Goal: Task Accomplishment & Management: Manage account settings

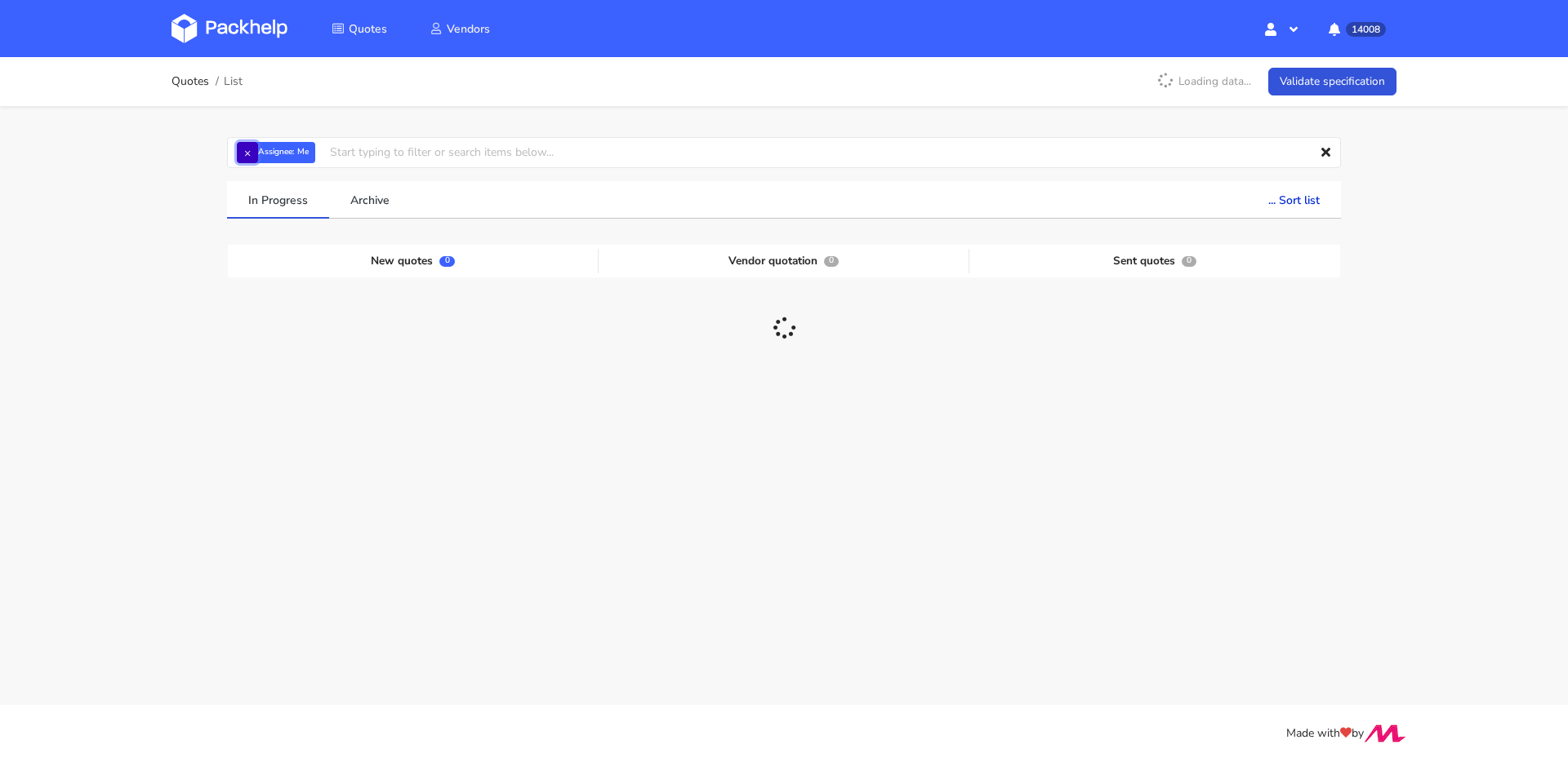
drag, startPoint x: 245, startPoint y: 157, endPoint x: 255, endPoint y: 156, distance: 10.0
click at [245, 157] on button "×" at bounding box center [247, 152] width 21 height 21
click at [261, 154] on input "text" at bounding box center [784, 153] width 1114 height 31
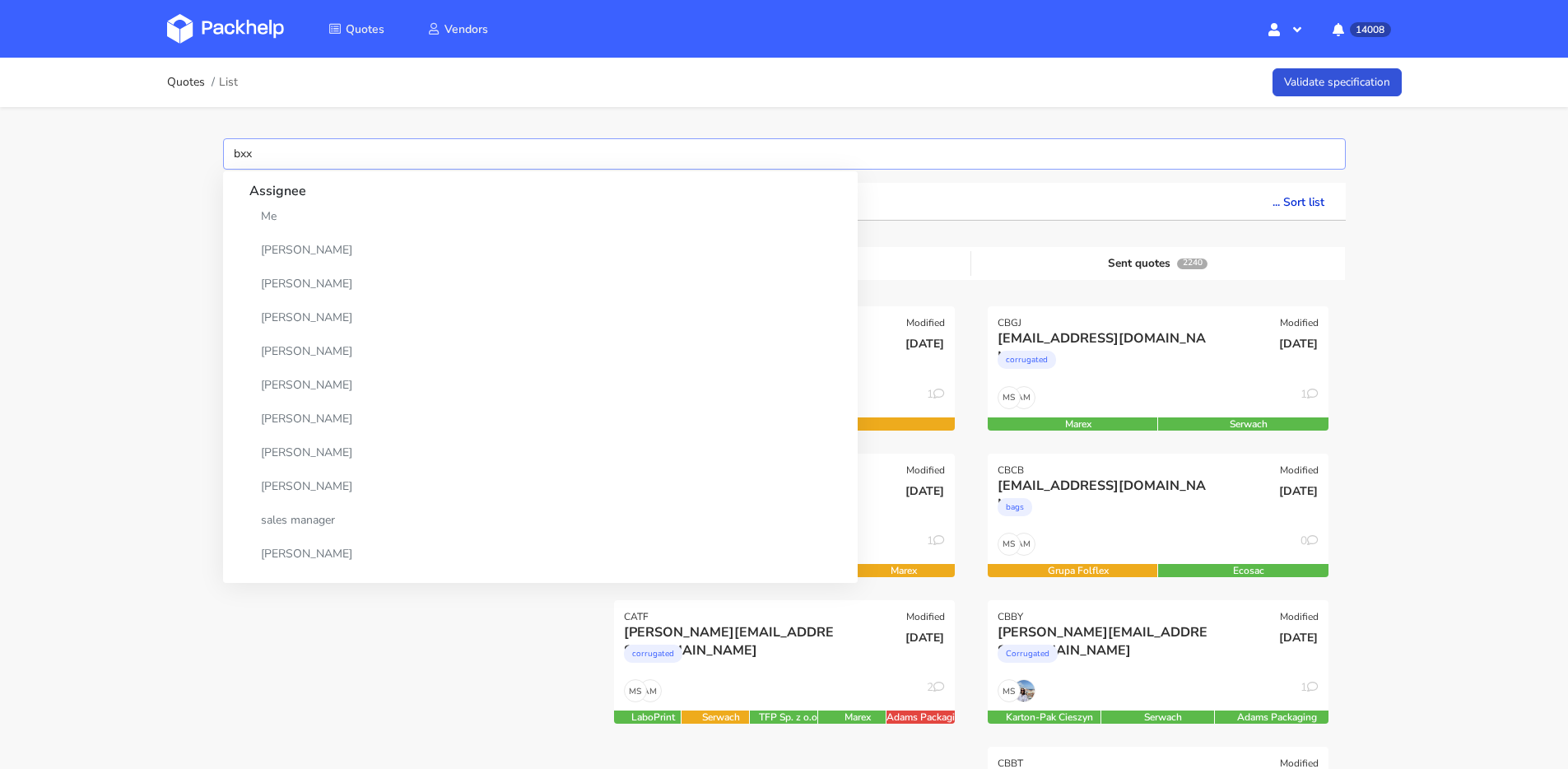
type input "bxxc"
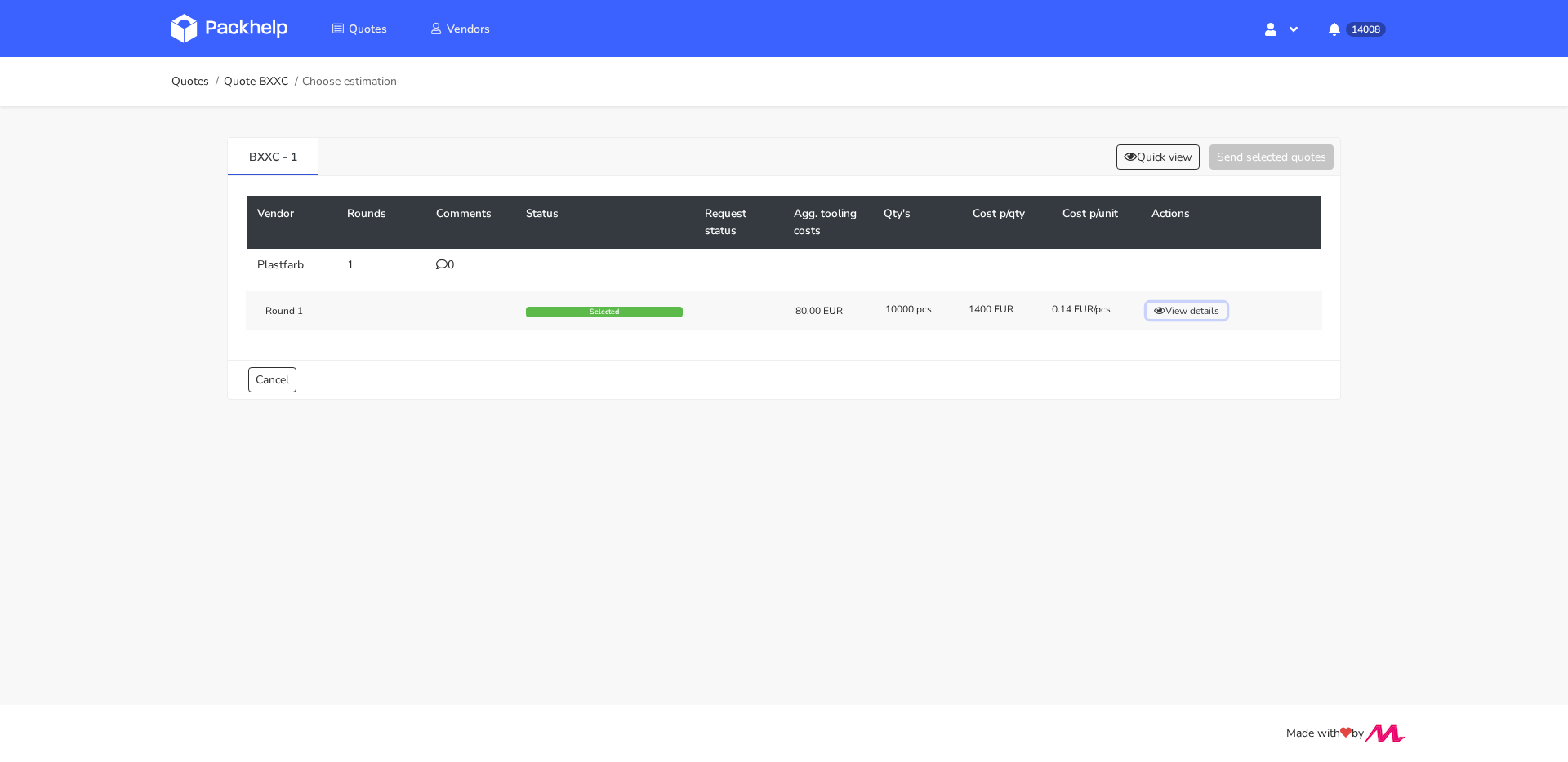
click at [1182, 311] on button "View details" at bounding box center [1186, 311] width 80 height 17
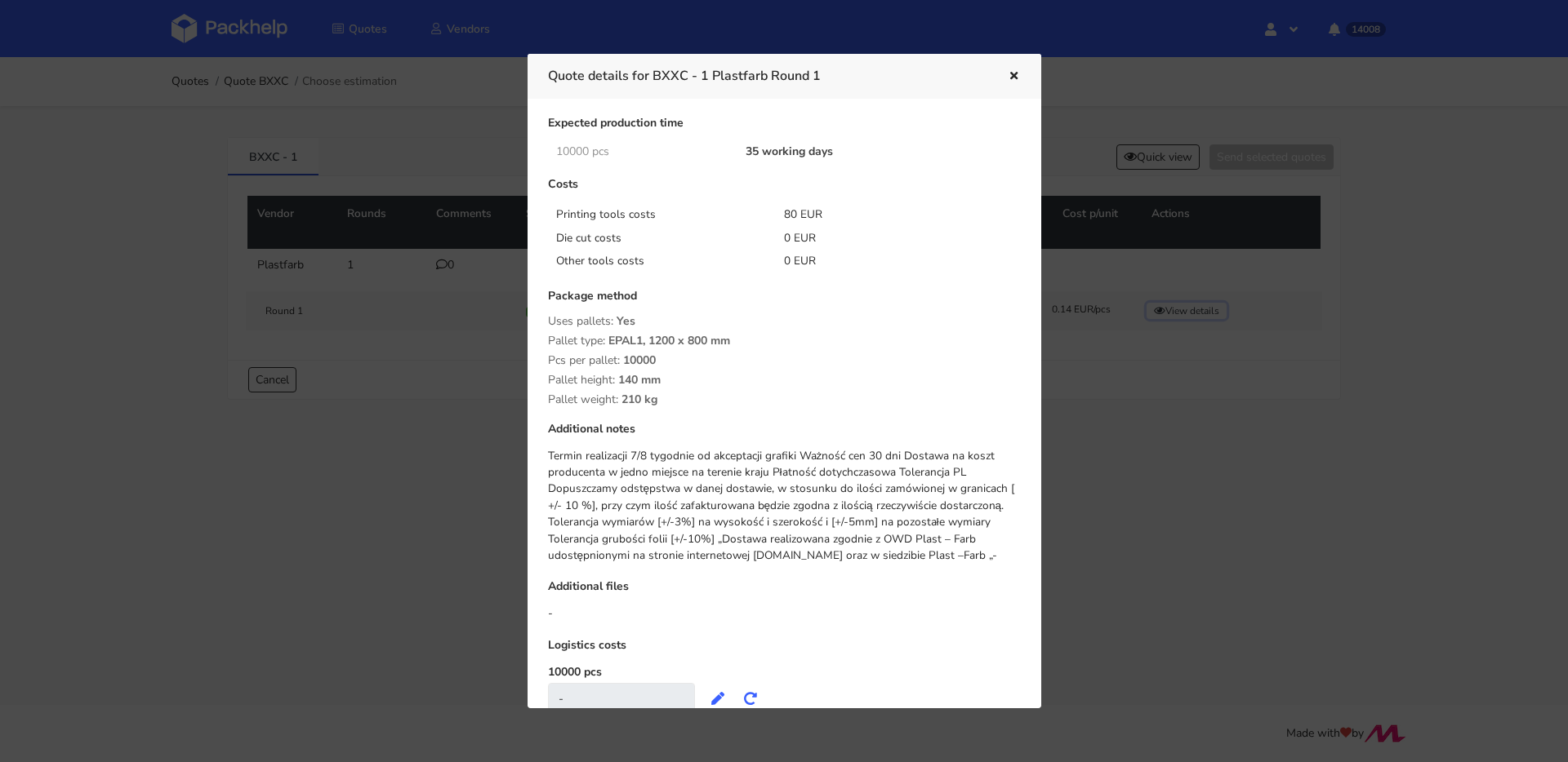
scroll to position [168, 0]
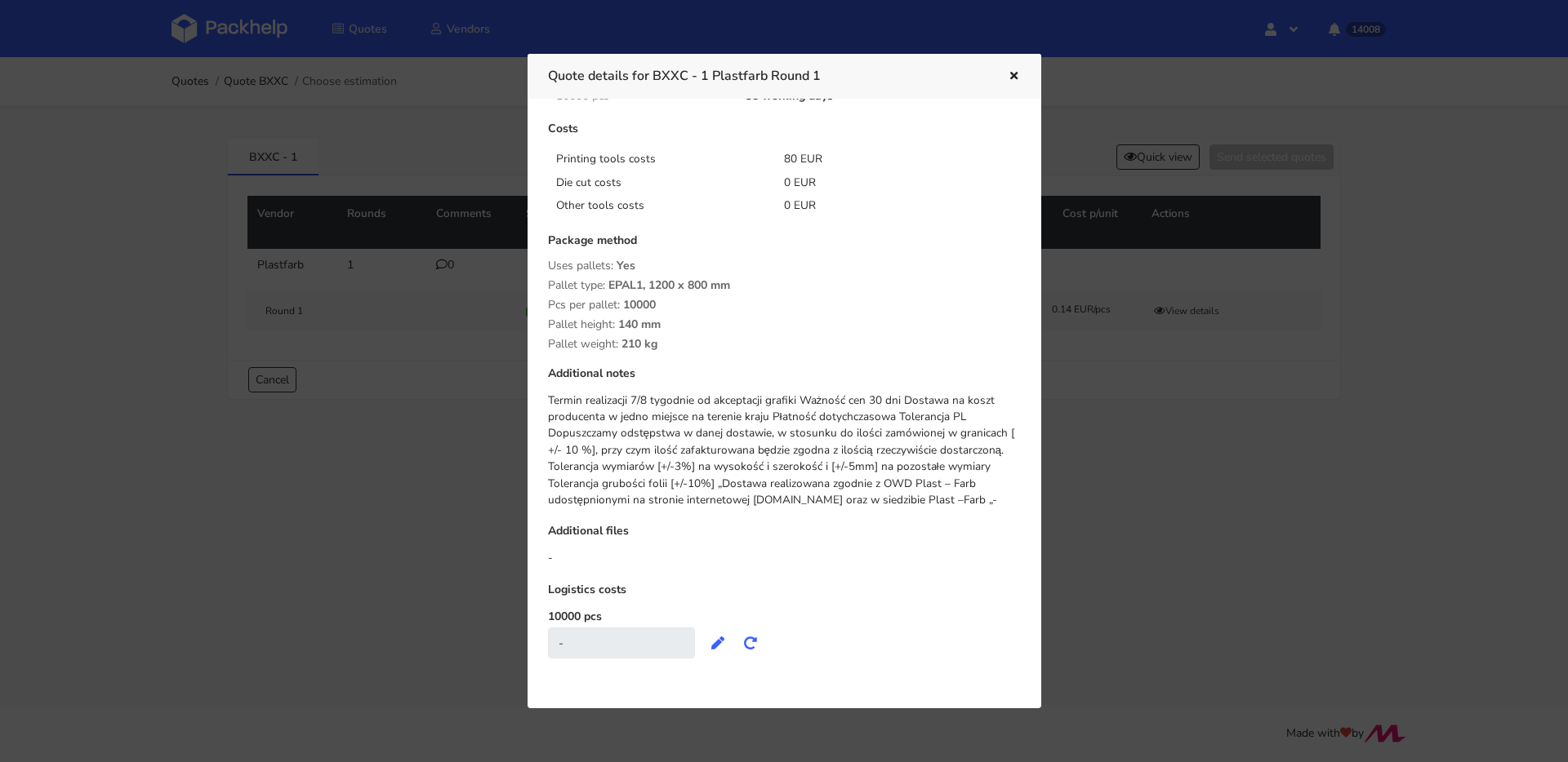
click at [1004, 78] on div at bounding box center [1001, 76] width 38 height 21
click at [1004, 77] on button "button" at bounding box center [1011, 76] width 18 height 21
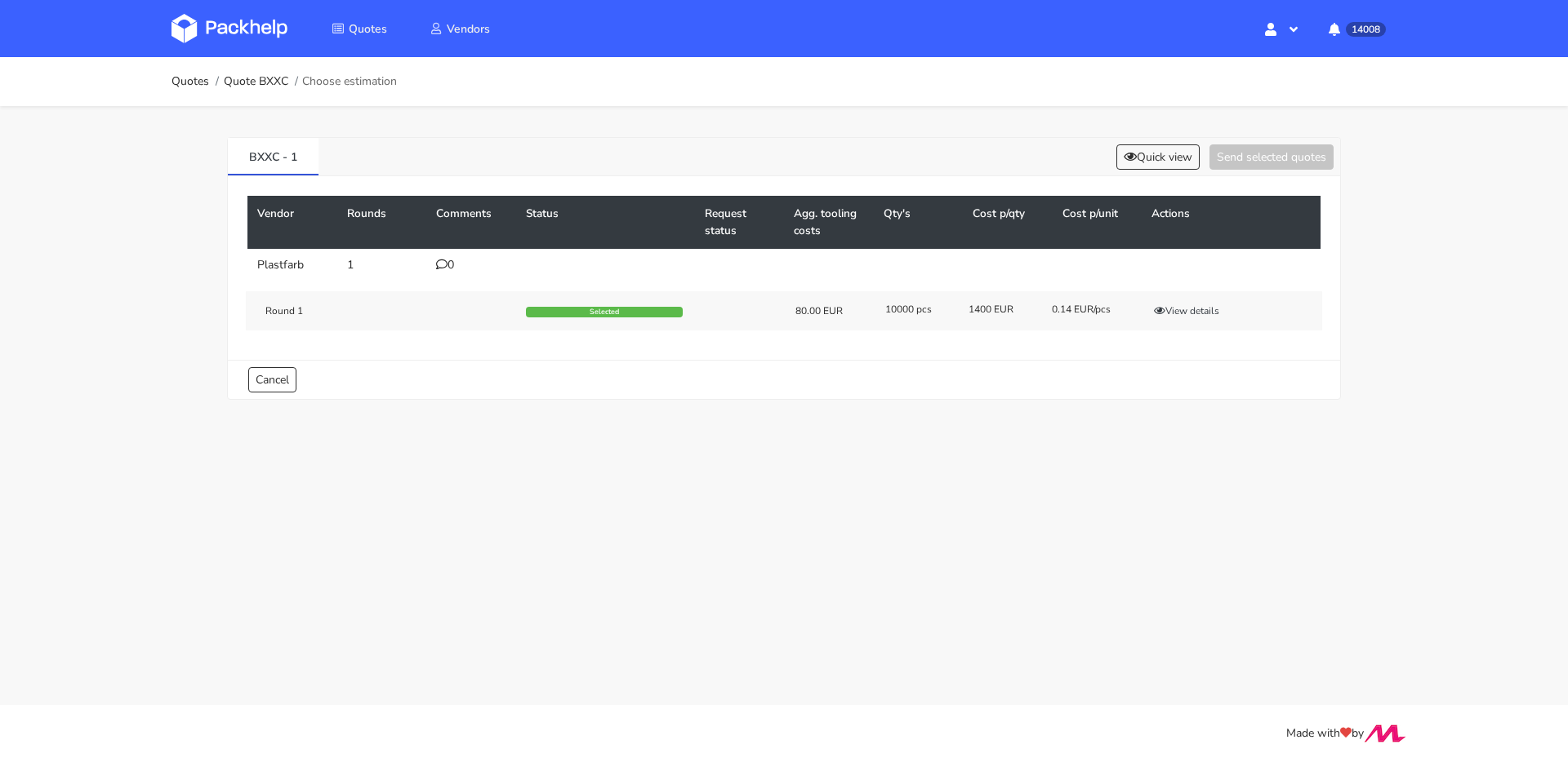
click at [1112, 139] on div "BXXC - 1 Quick view Send selected quotes" at bounding box center [784, 158] width 1112 height 39
click at [1124, 152] on icon at bounding box center [1130, 157] width 13 height 11
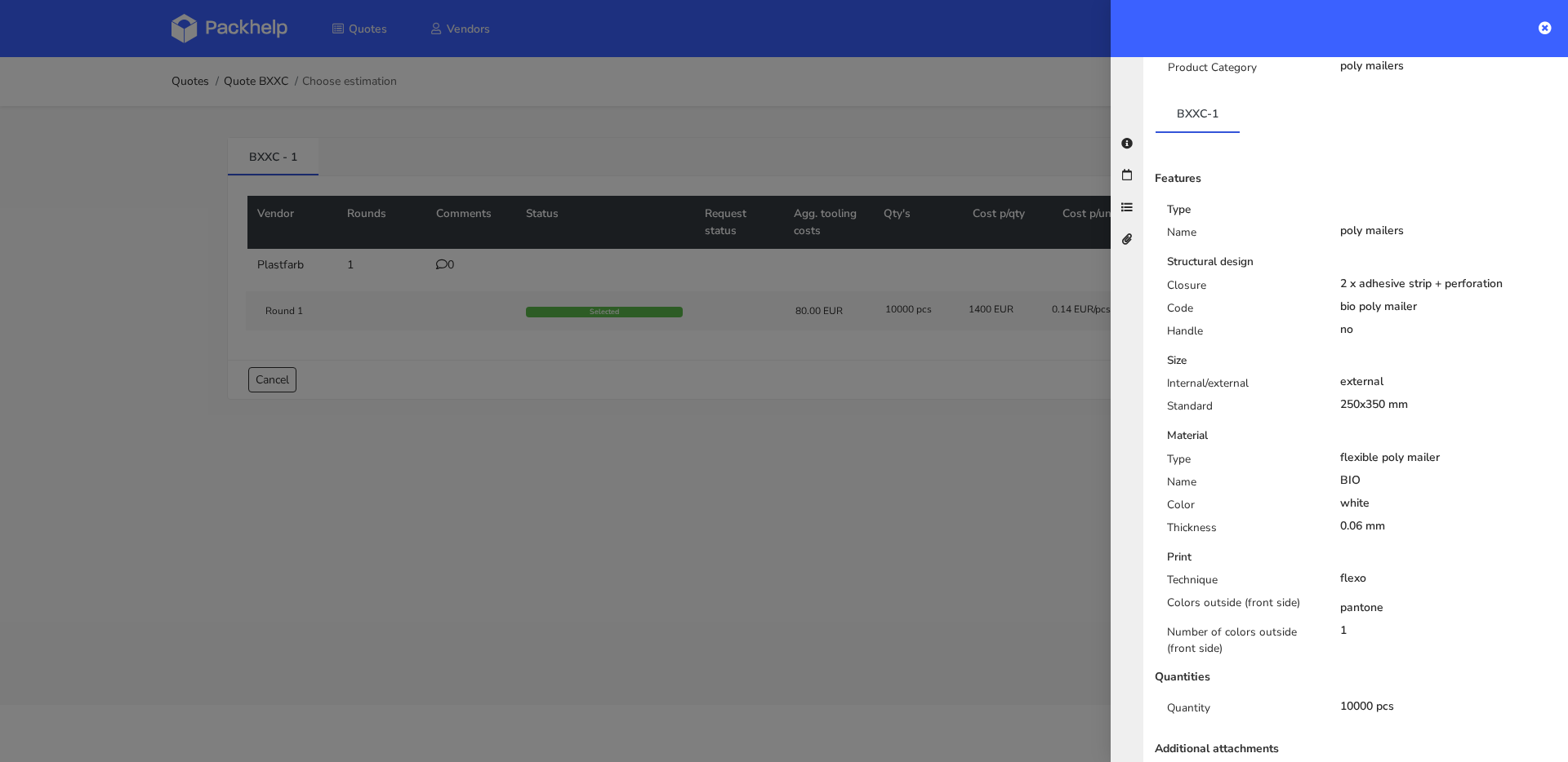
scroll to position [258, 0]
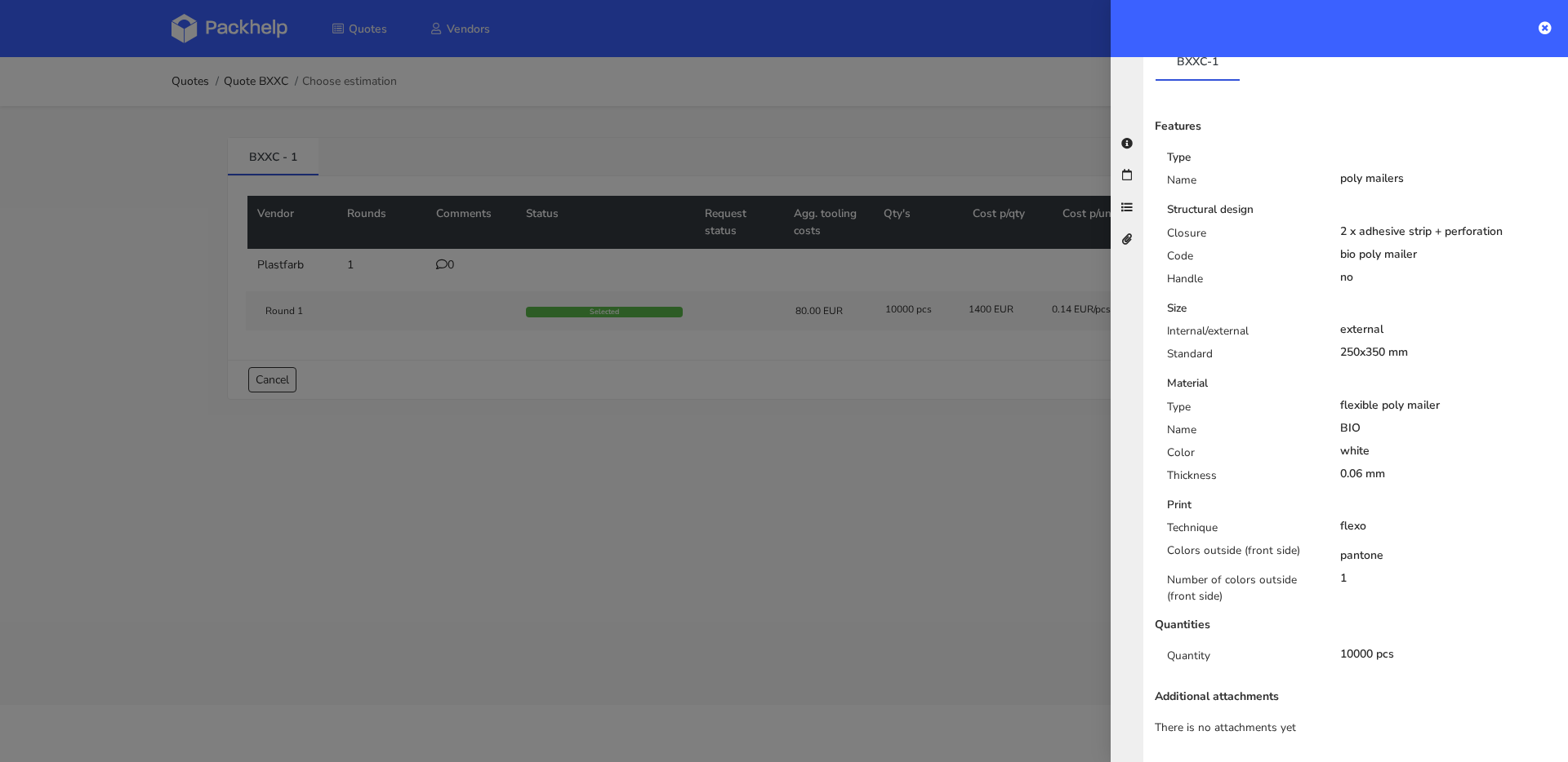
click at [816, 496] on div at bounding box center [784, 381] width 1568 height 762
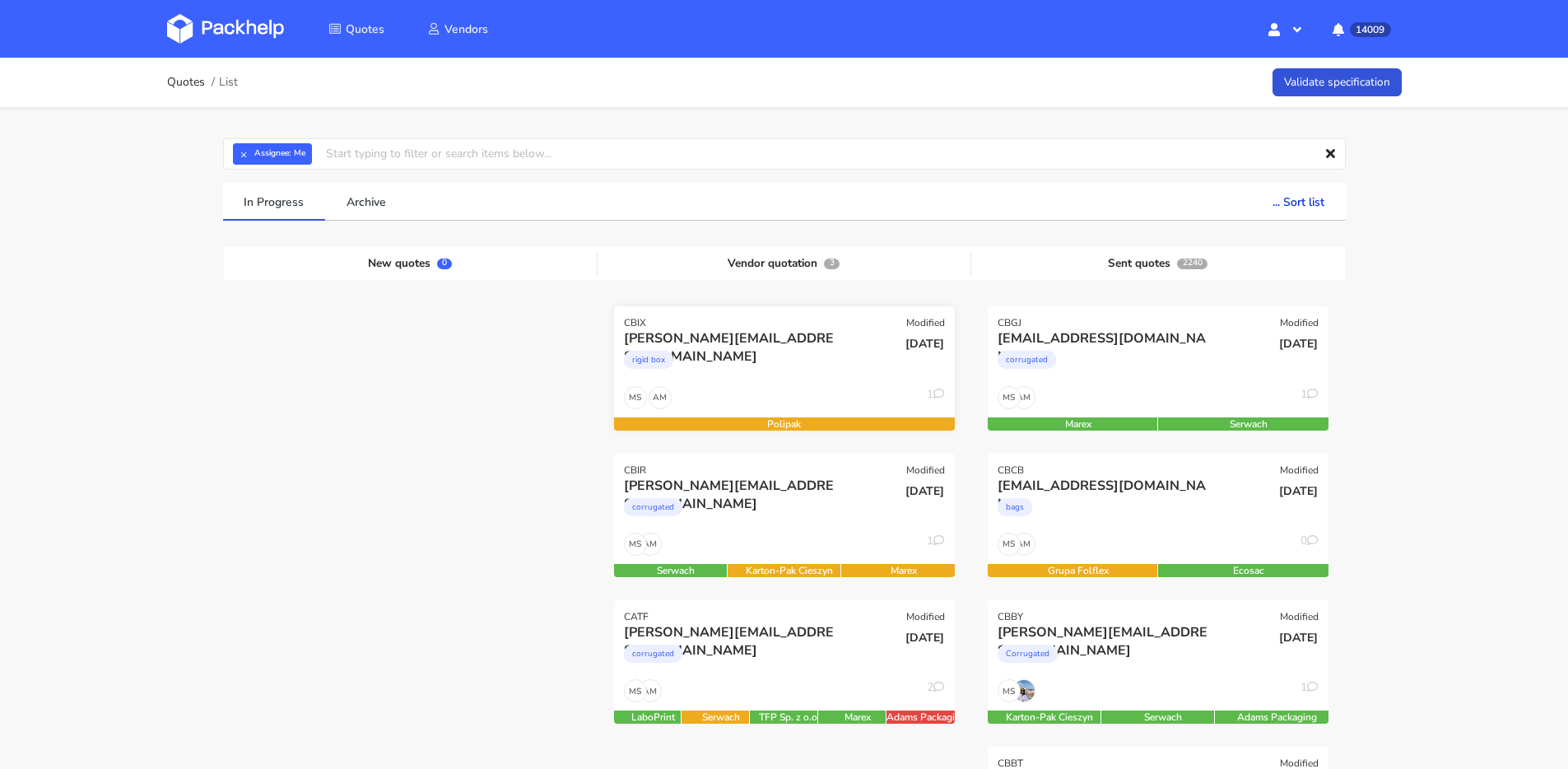
click at [751, 404] on div "AM MS 1" at bounding box center [784, 402] width 341 height 32
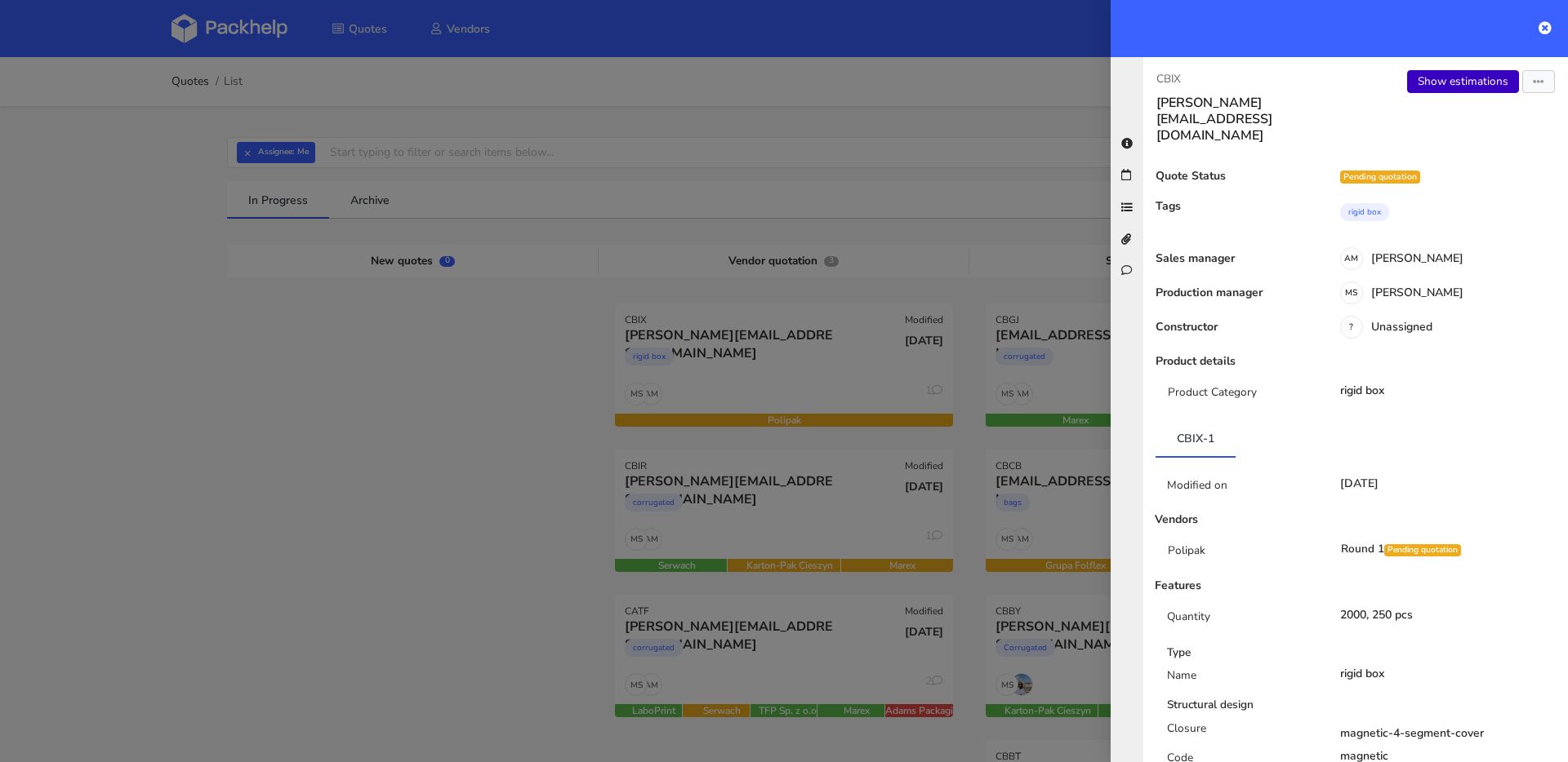
click at [1415, 80] on link "Show estimations" at bounding box center [1462, 81] width 112 height 23
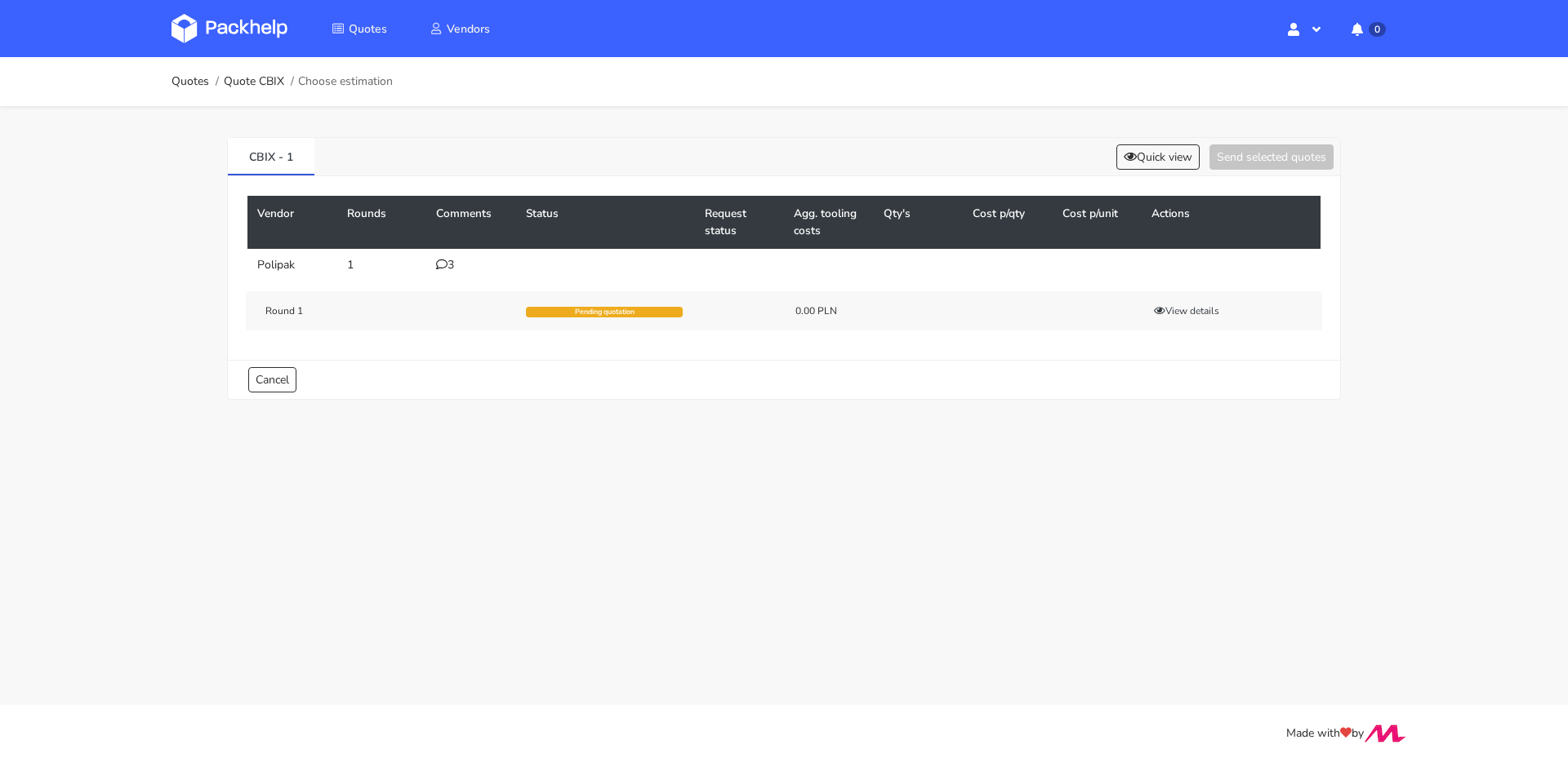
click at [444, 266] on icon at bounding box center [442, 264] width 11 height 11
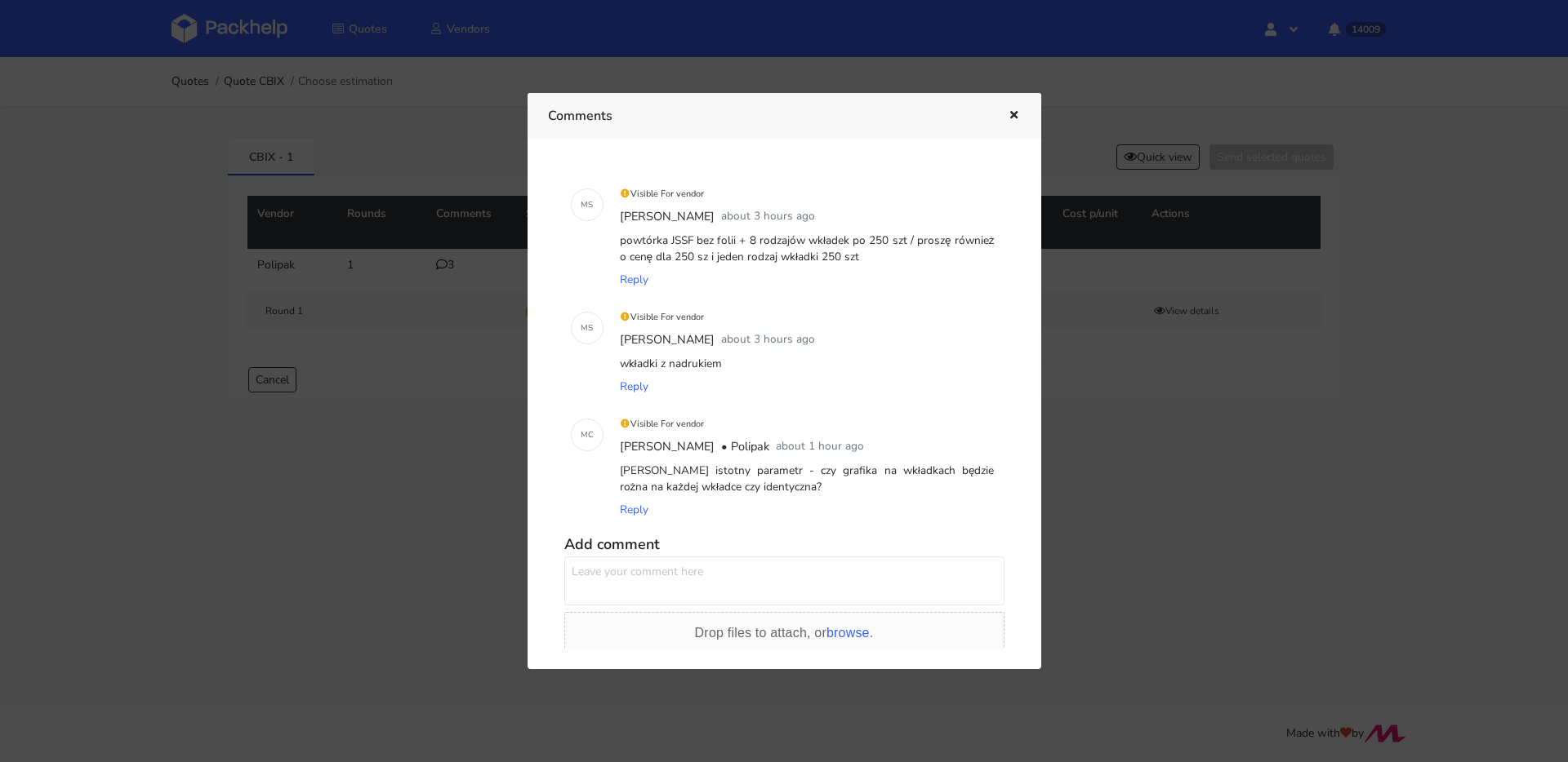
click at [683, 567] on textarea at bounding box center [784, 580] width 440 height 49
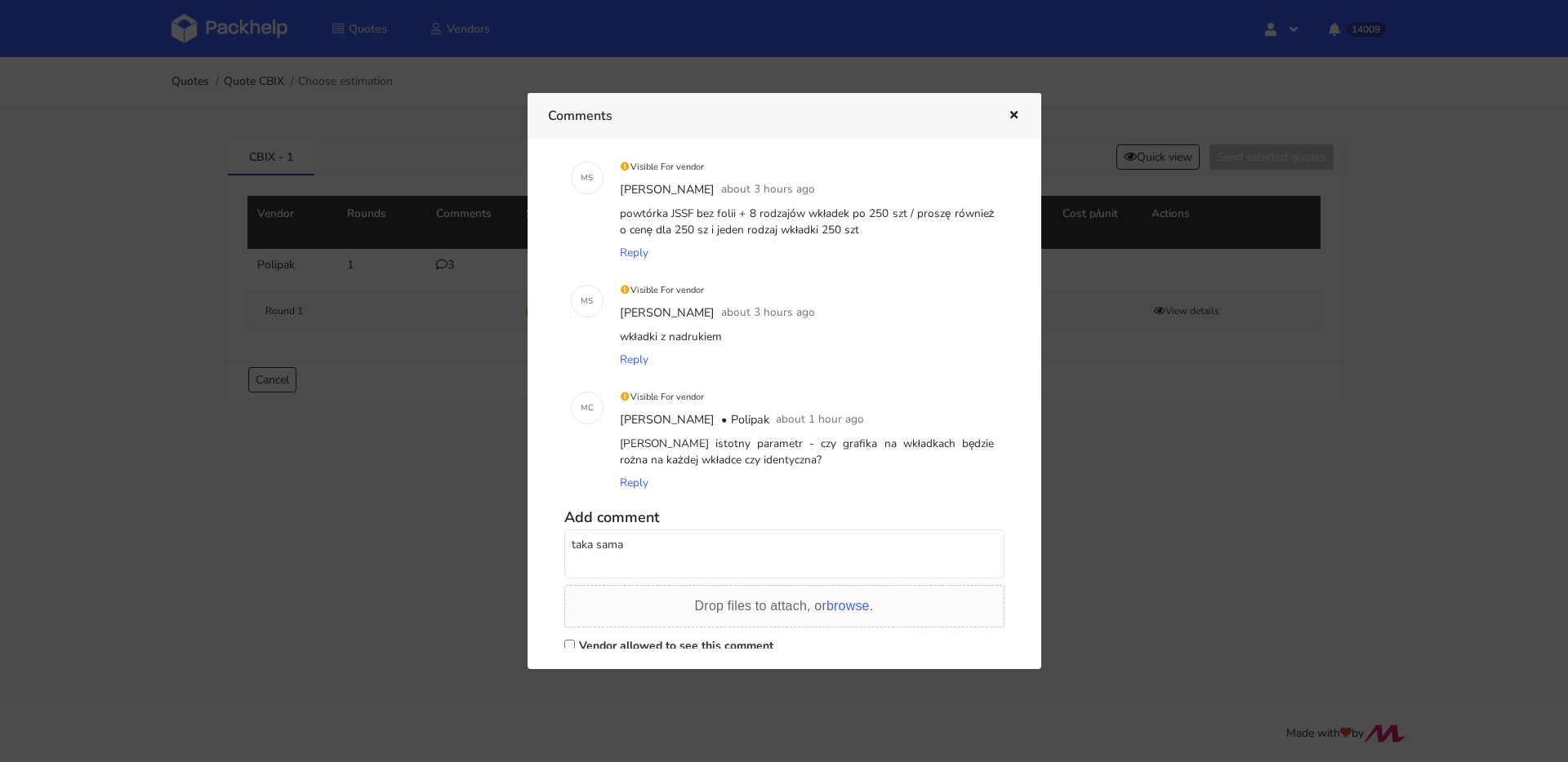
scroll to position [76, 0]
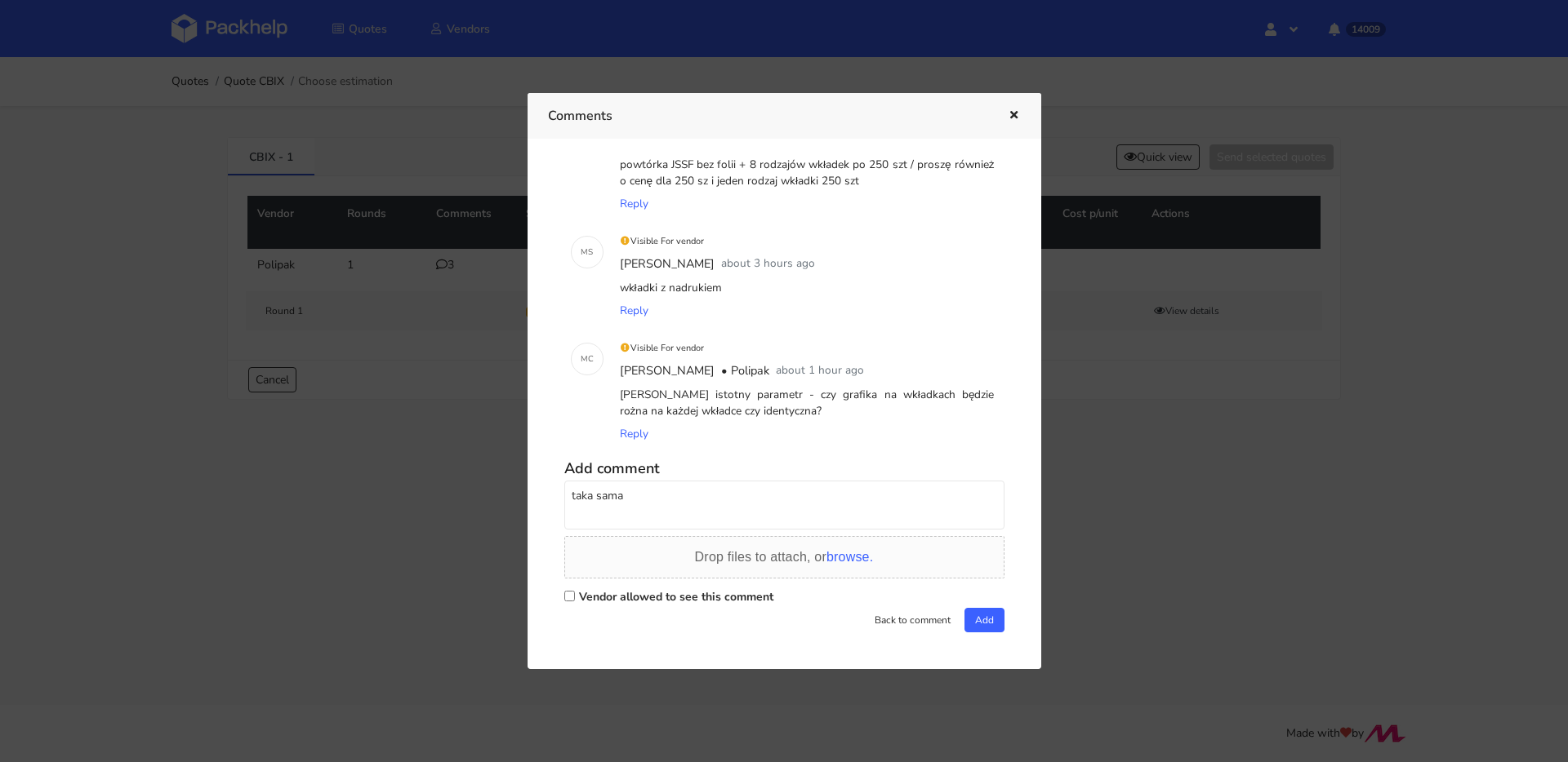
type textarea "taka sama"
click at [655, 592] on label "Vendor allowed to see this comment" at bounding box center [676, 597] width 195 height 16
click at [575, 592] on input "Vendor allowed to see this comment" at bounding box center [570, 596] width 11 height 11
checkbox input "true"
click at [986, 624] on button "Add" at bounding box center [984, 620] width 40 height 25
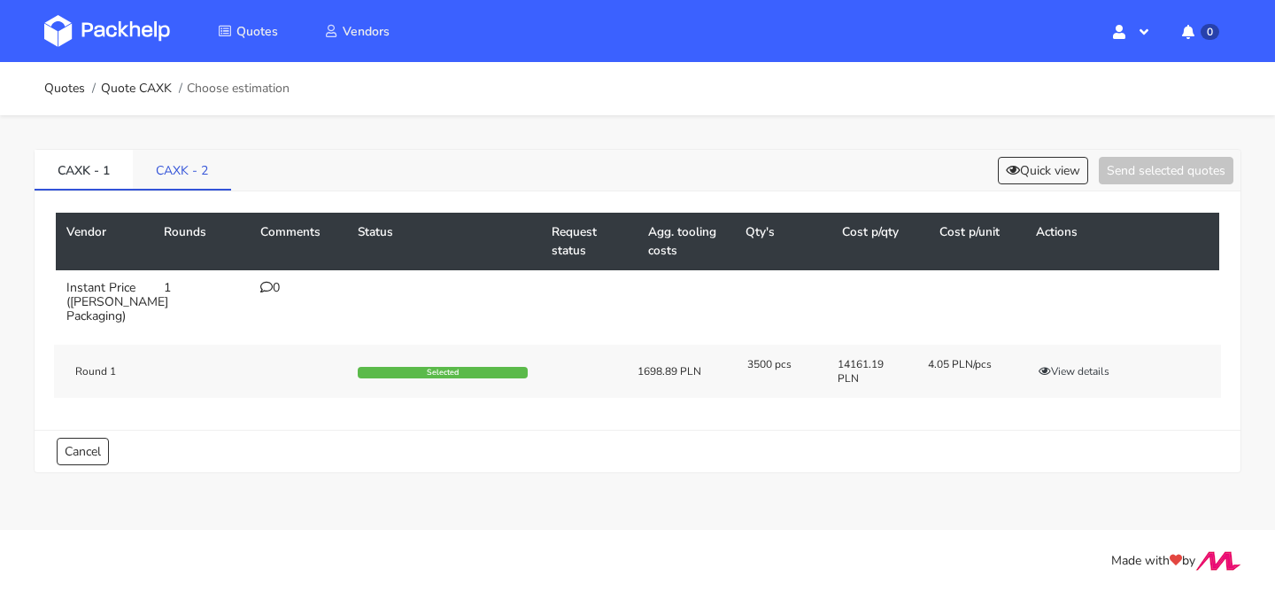
click at [209, 164] on link "CAXK - 2" at bounding box center [182, 169] width 98 height 39
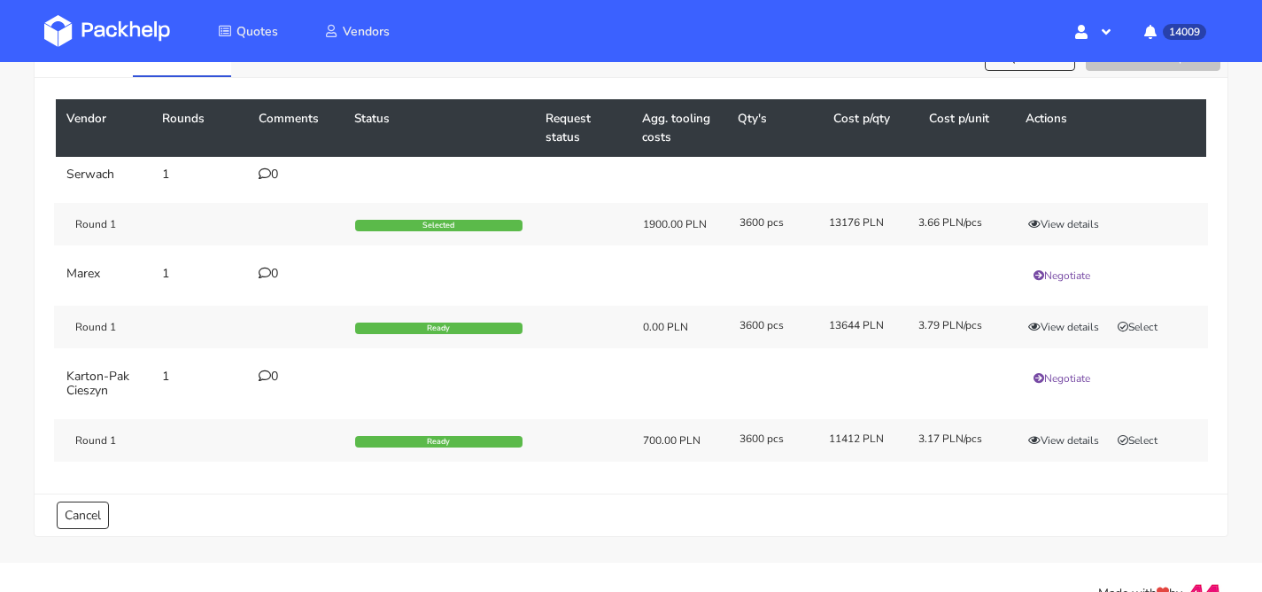
scroll to position [114, 0]
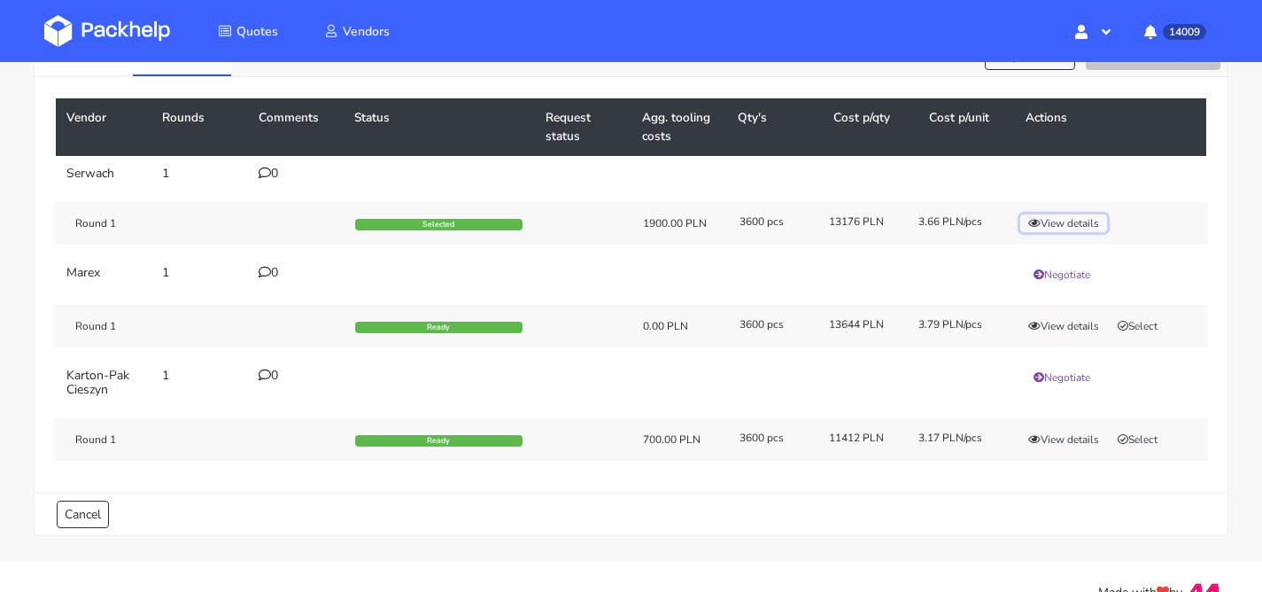
click at [1076, 219] on button "View details" at bounding box center [1063, 223] width 87 height 18
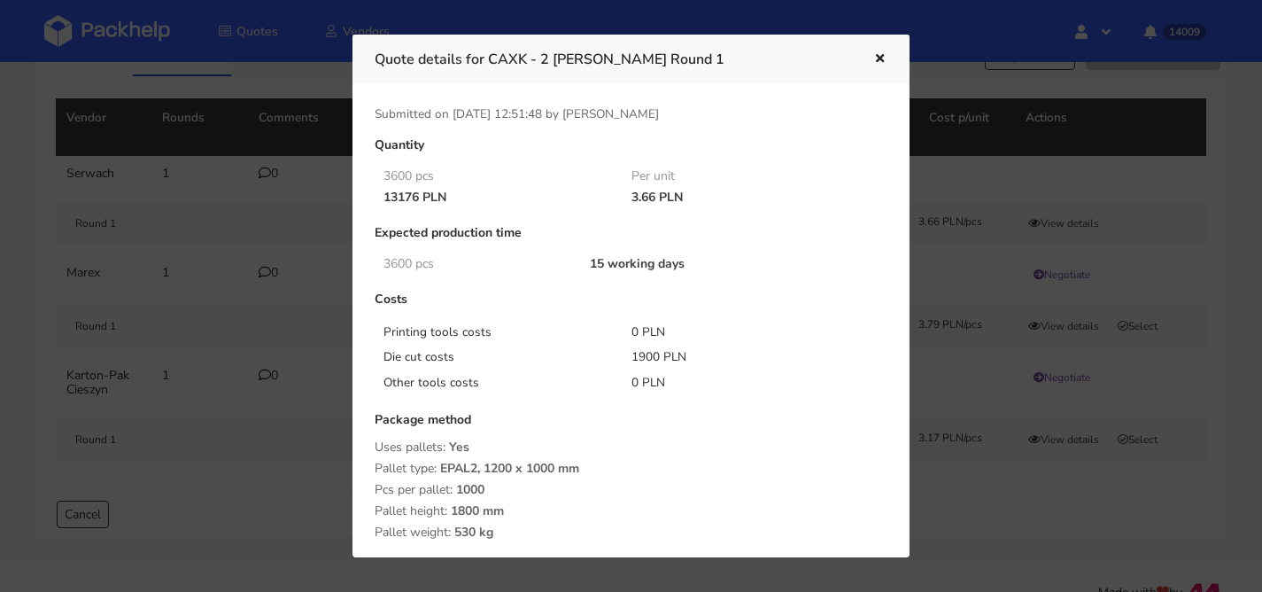
click at [888, 53] on div "Quote details for CAXK - 2 [PERSON_NAME] Round 1" at bounding box center [631, 59] width 557 height 49
click at [1066, 322] on div at bounding box center [631, 296] width 1262 height 592
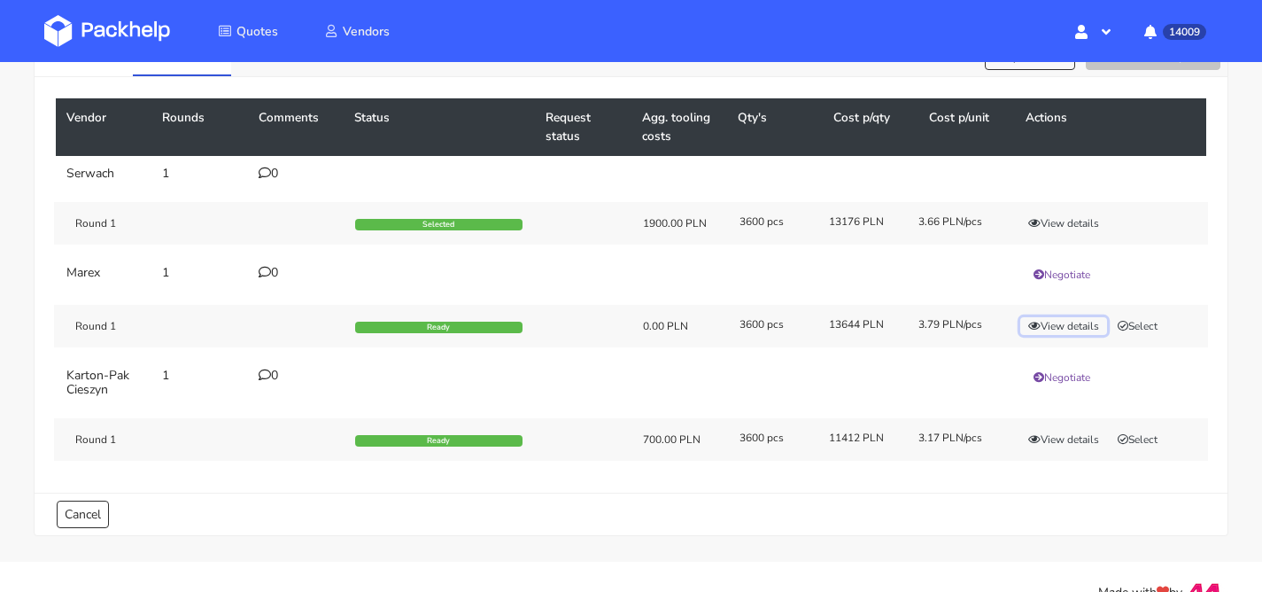
click at [1066, 323] on button "View details" at bounding box center [1063, 326] width 87 height 18
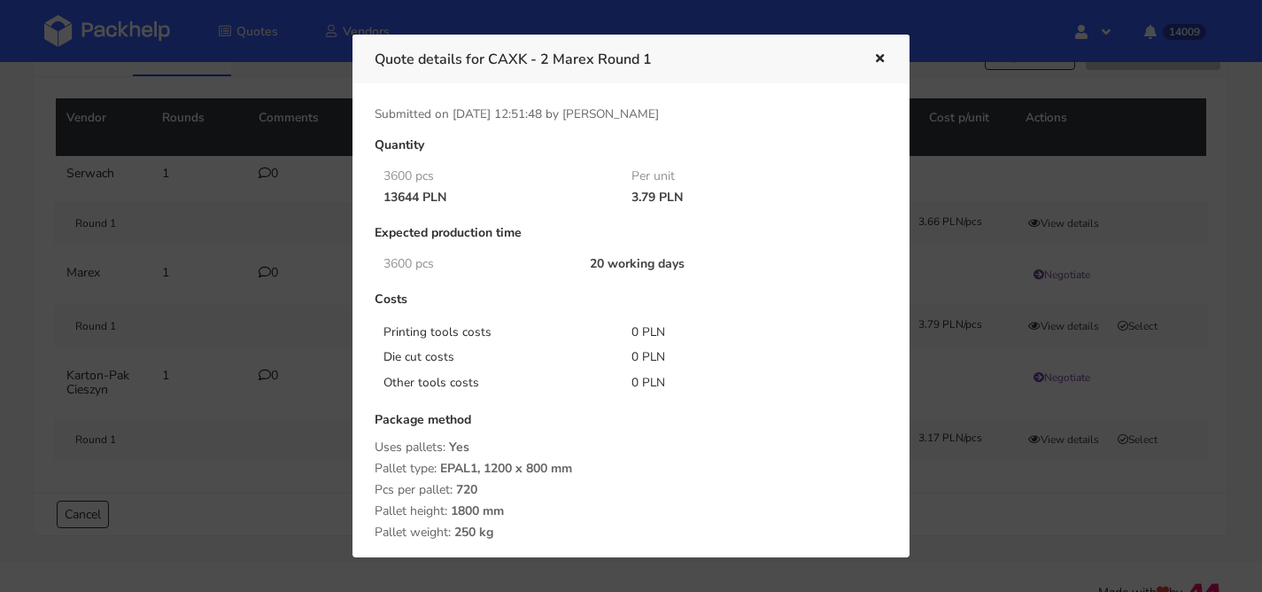
click at [880, 56] on icon "button" at bounding box center [879, 59] width 15 height 12
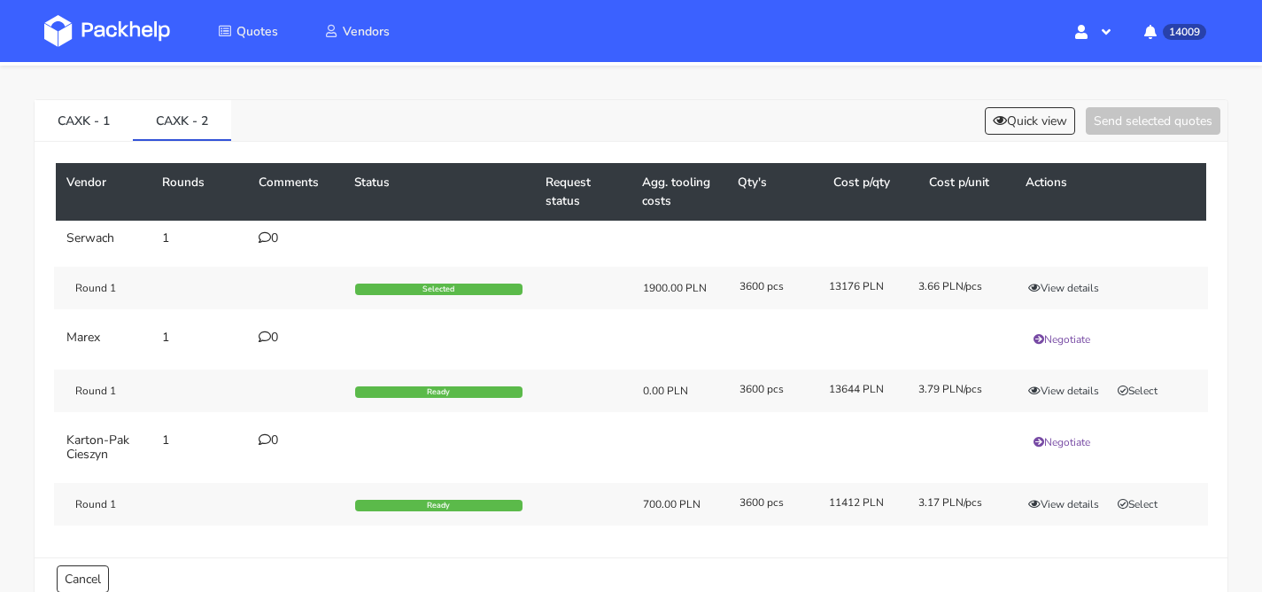
scroll to position [0, 0]
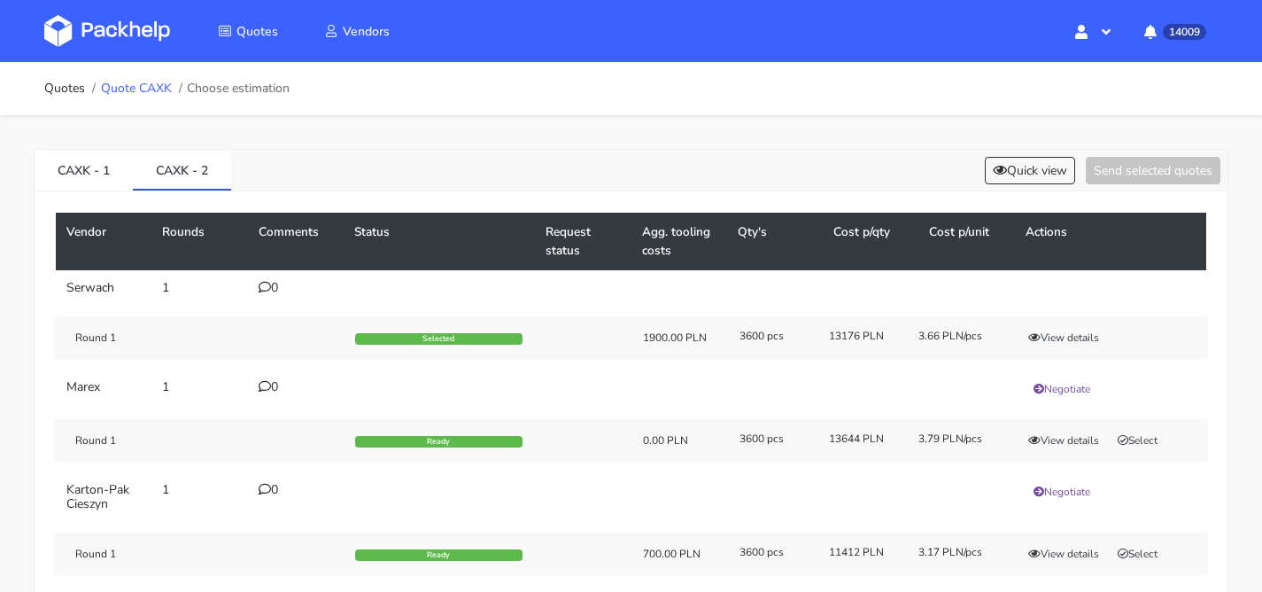
click at [144, 84] on link "Quote CAXK" at bounding box center [136, 88] width 71 height 14
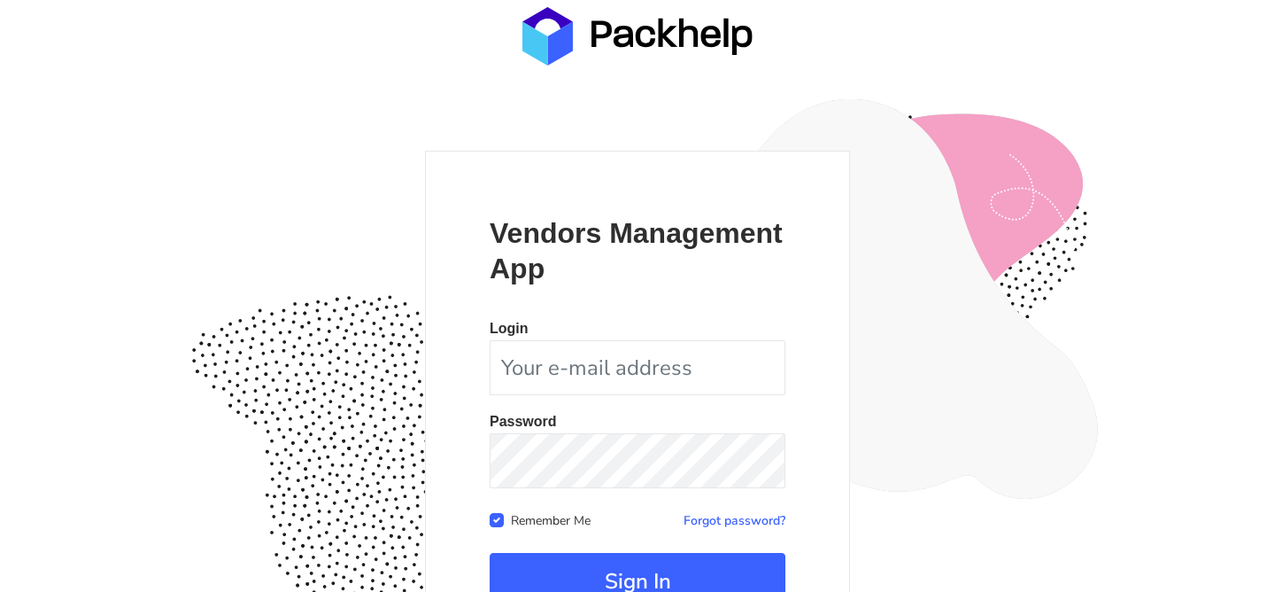
scroll to position [173, 0]
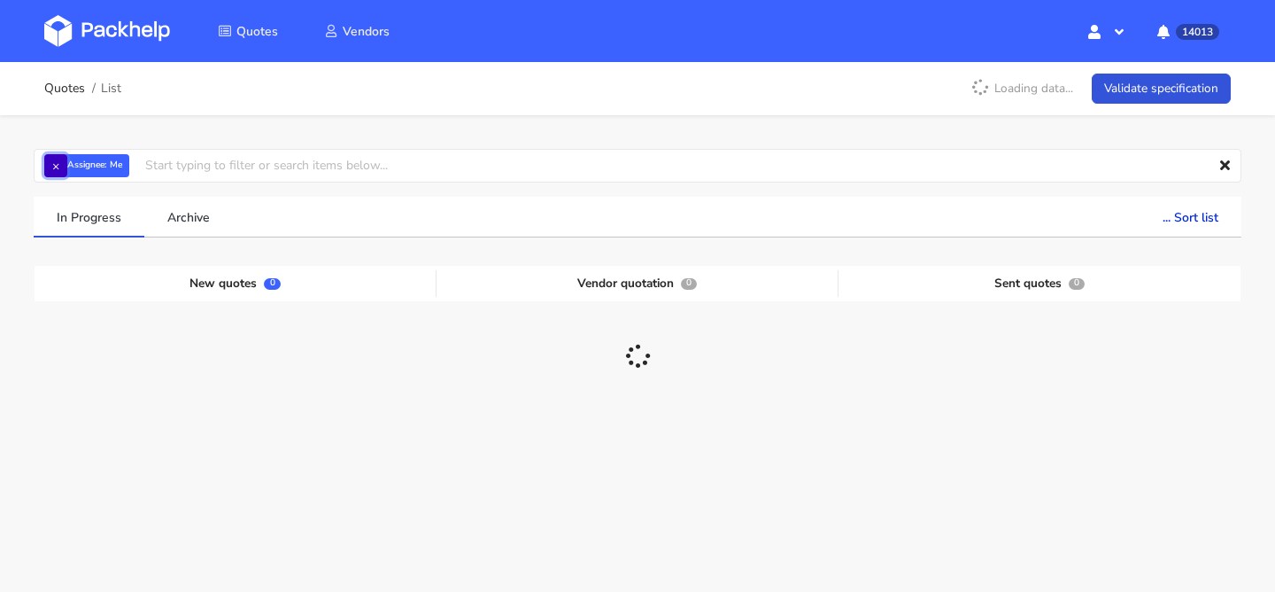
click at [53, 160] on button "×" at bounding box center [55, 165] width 23 height 23
click at [53, 160] on input "text" at bounding box center [638, 166] width 1208 height 34
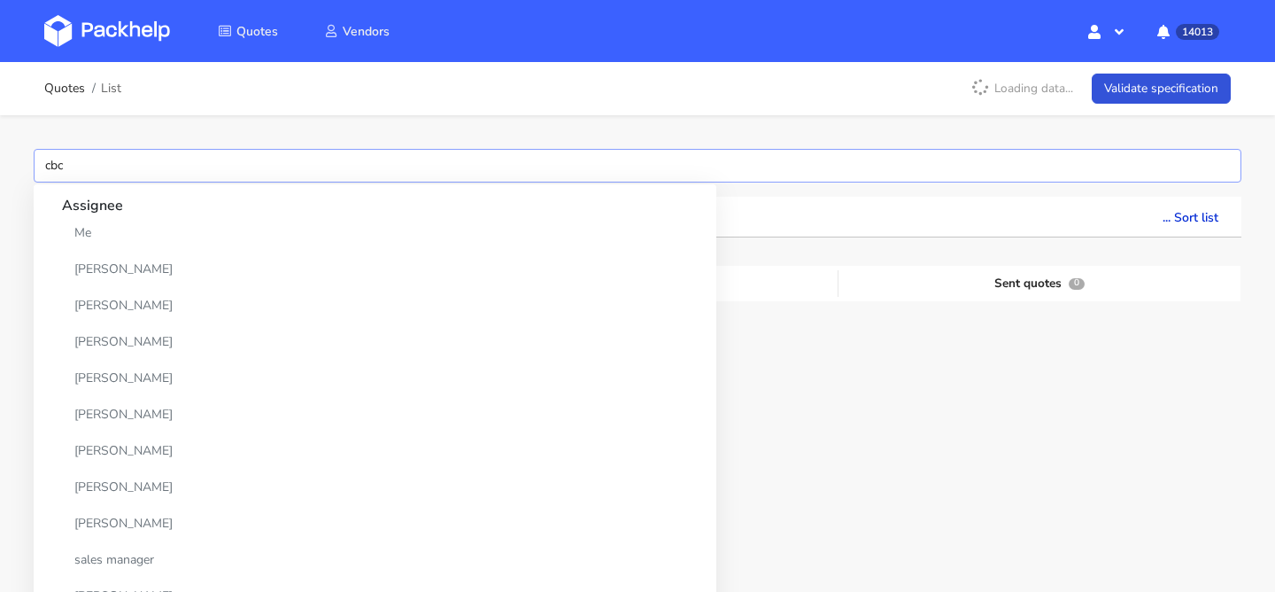
type input "cbcc"
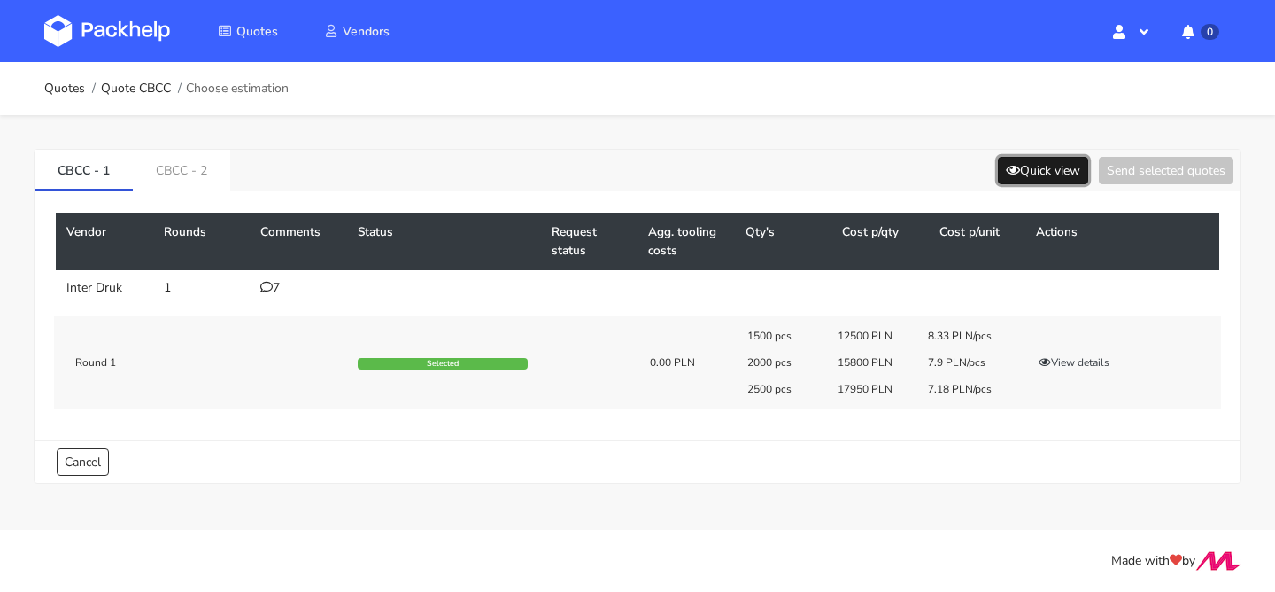
click at [1040, 163] on button "Quick view" at bounding box center [1043, 170] width 90 height 27
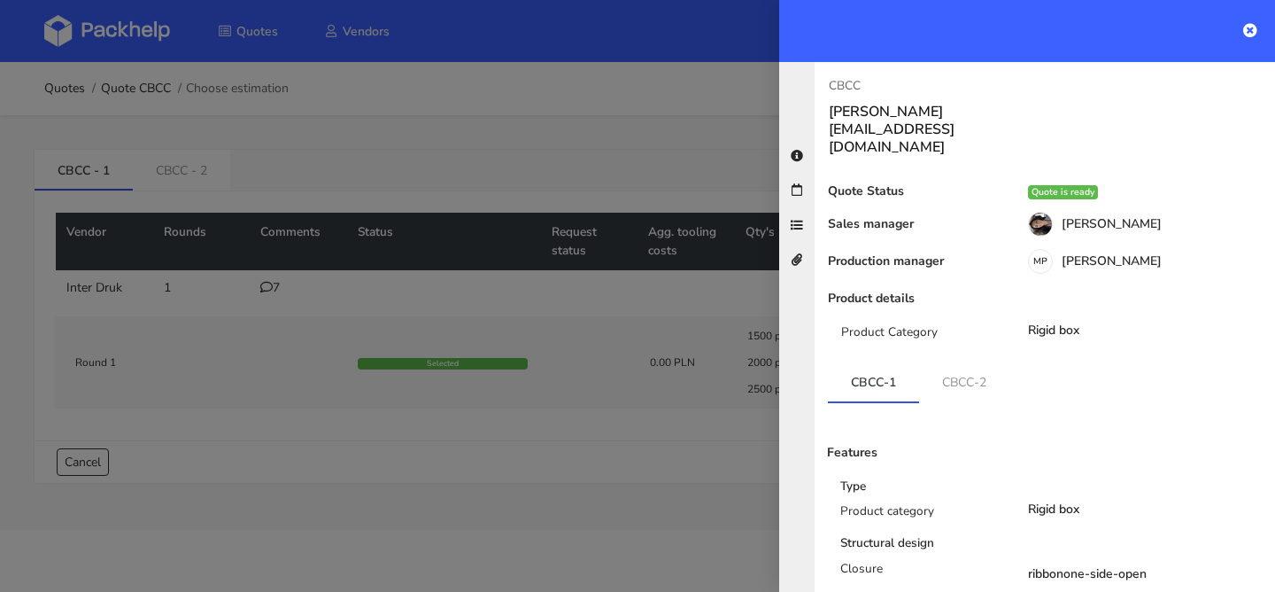
click at [294, 174] on div at bounding box center [637, 296] width 1275 height 592
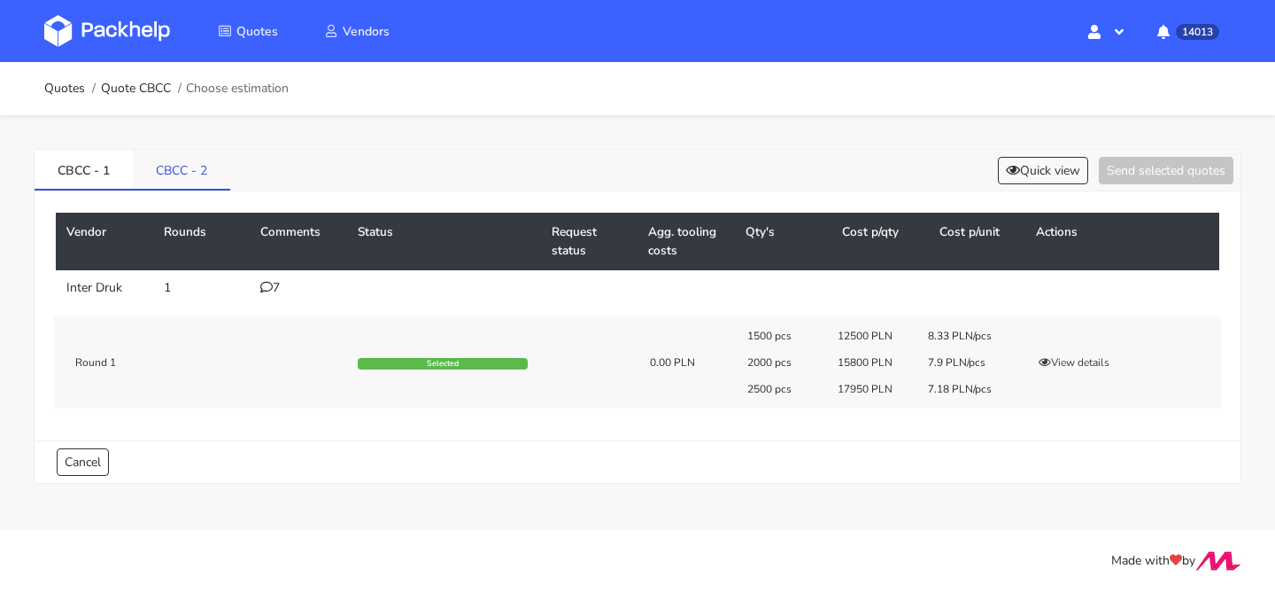
click at [184, 179] on link "CBCC - 2" at bounding box center [181, 169] width 97 height 39
click at [1040, 167] on button "Quick view" at bounding box center [1043, 170] width 90 height 27
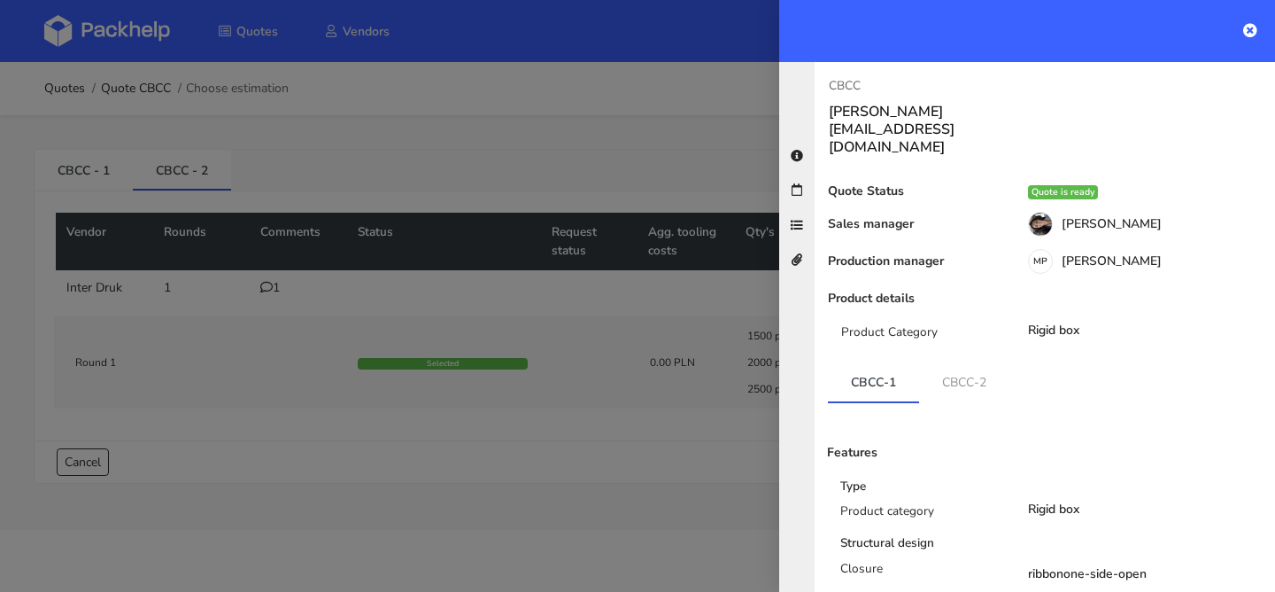
click at [310, 358] on div at bounding box center [637, 296] width 1275 height 592
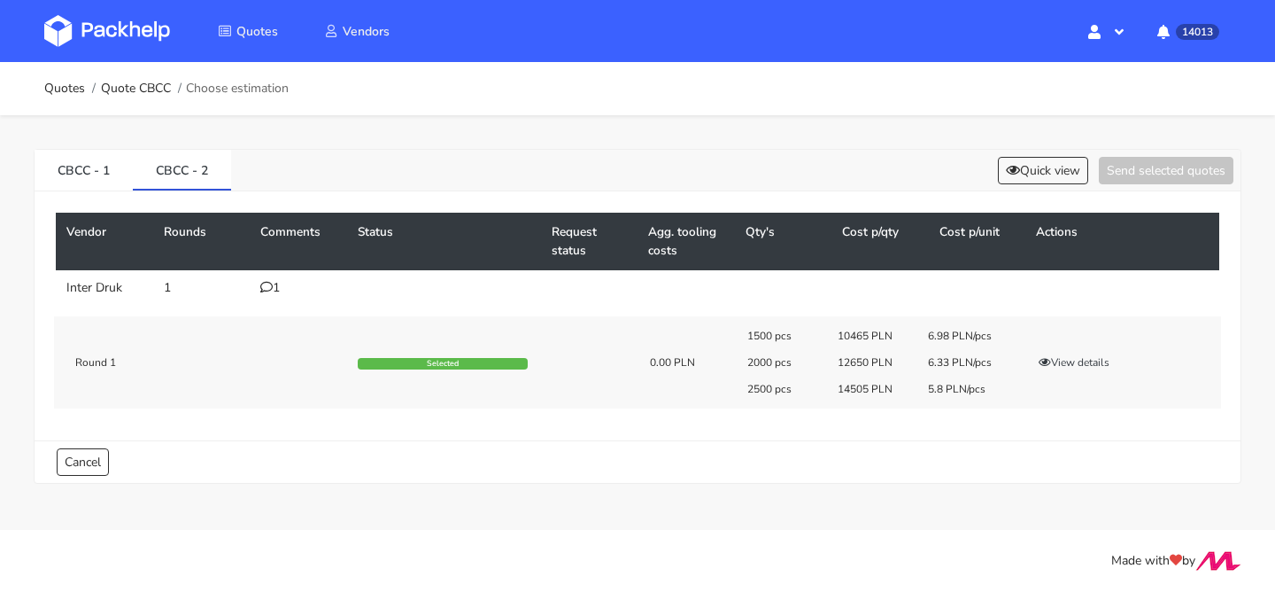
click at [273, 299] on td "1" at bounding box center [298, 287] width 97 height 35
click at [273, 290] on div "1" at bounding box center [298, 288] width 76 height 14
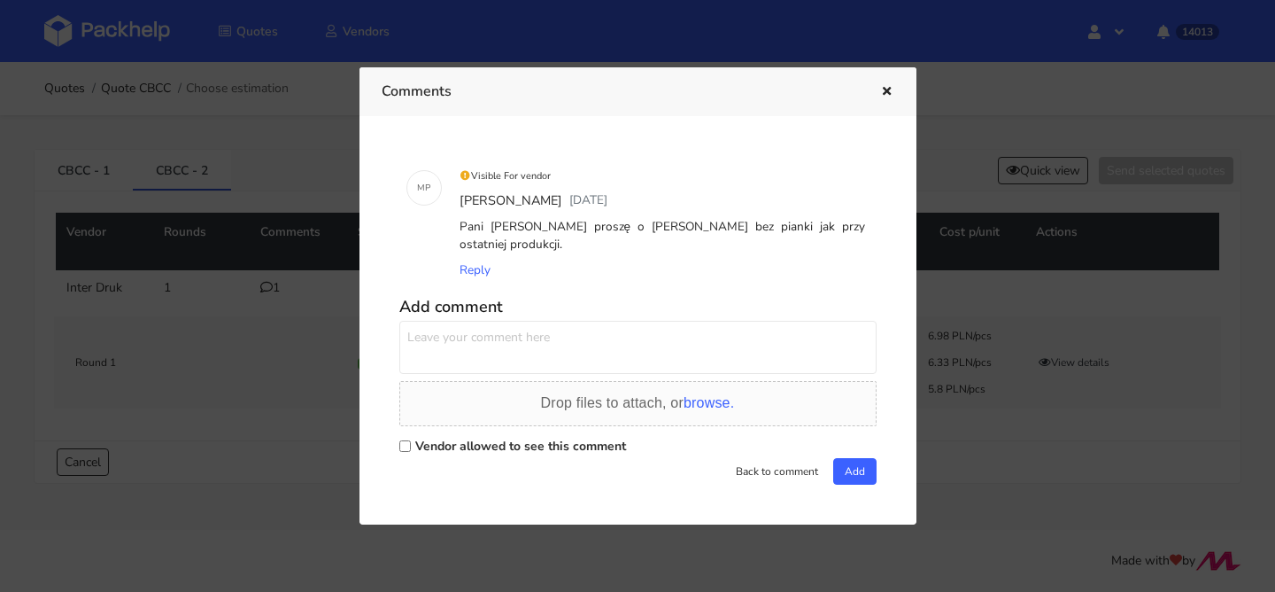
click at [883, 81] on button "button" at bounding box center [884, 92] width 19 height 23
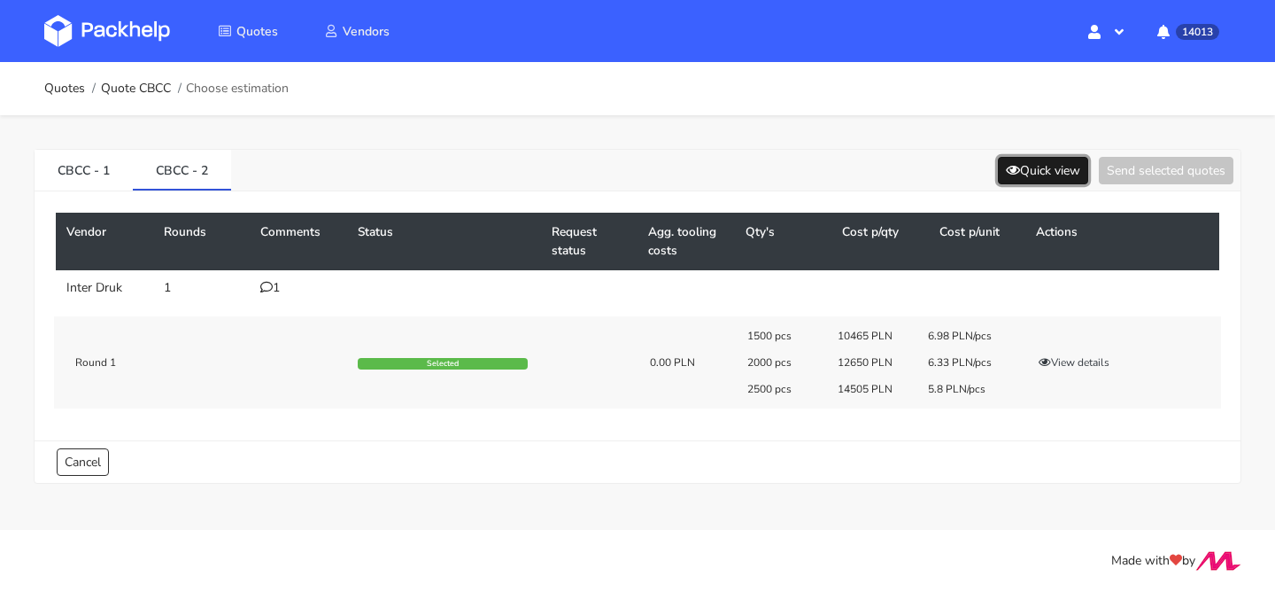
click at [1062, 158] on button "Quick view" at bounding box center [1043, 170] width 90 height 27
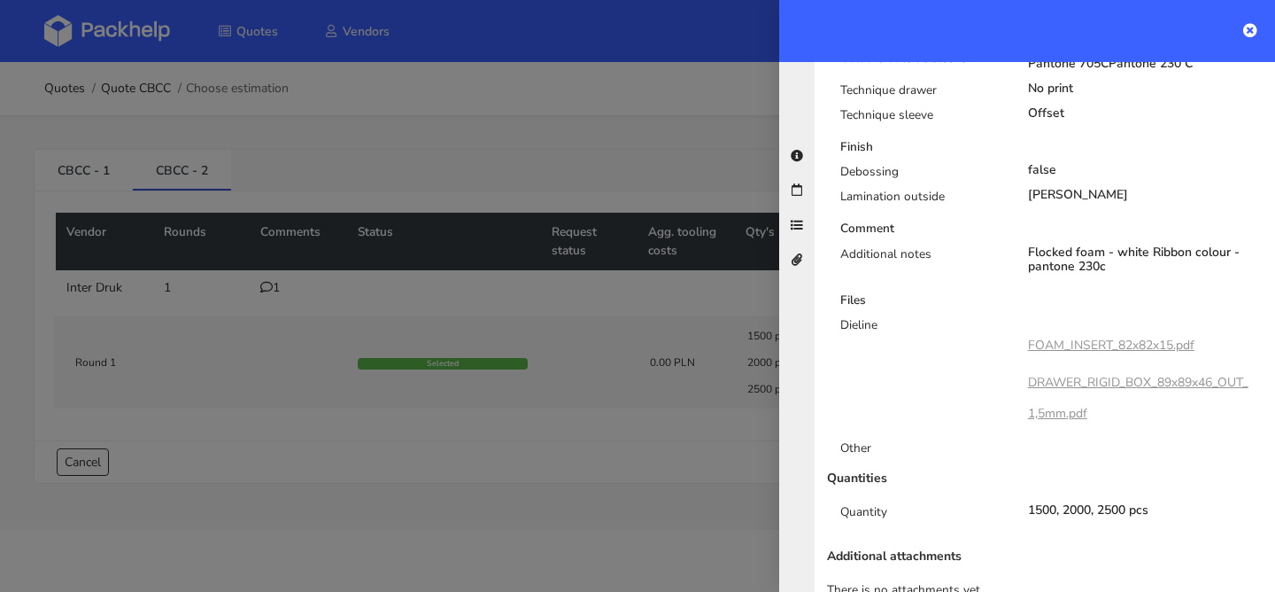
scroll to position [937, 0]
click at [1066, 336] on link "FOAM_INSERT_82x82x15.pdf" at bounding box center [1111, 344] width 167 height 17
click at [572, 149] on div at bounding box center [637, 296] width 1275 height 592
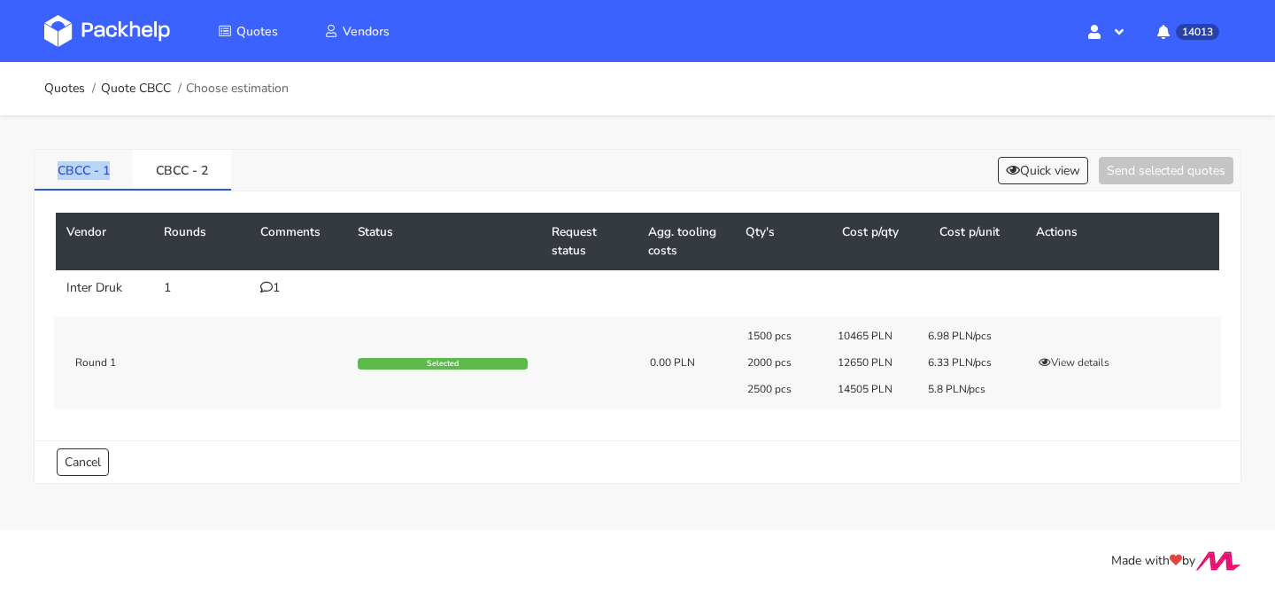
click at [118, 160] on link "CBCC - 1" at bounding box center [84, 169] width 98 height 39
click at [1045, 174] on button "Quick view" at bounding box center [1043, 170] width 90 height 27
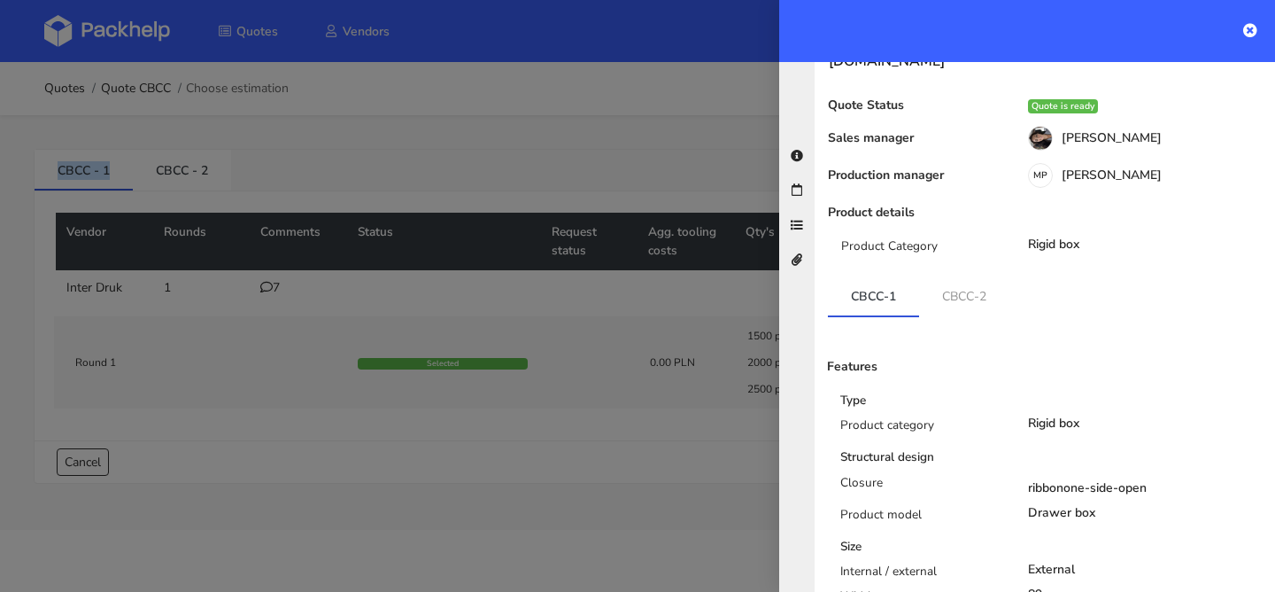
scroll to position [0, 0]
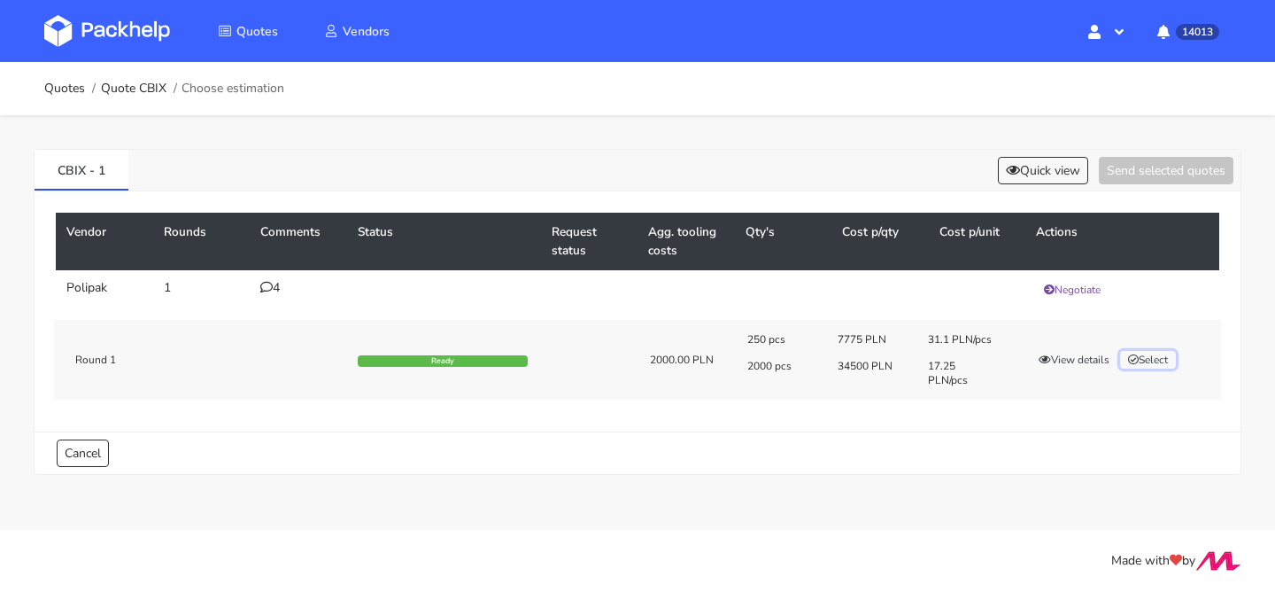
click at [1167, 361] on button "Select" at bounding box center [1148, 360] width 56 height 18
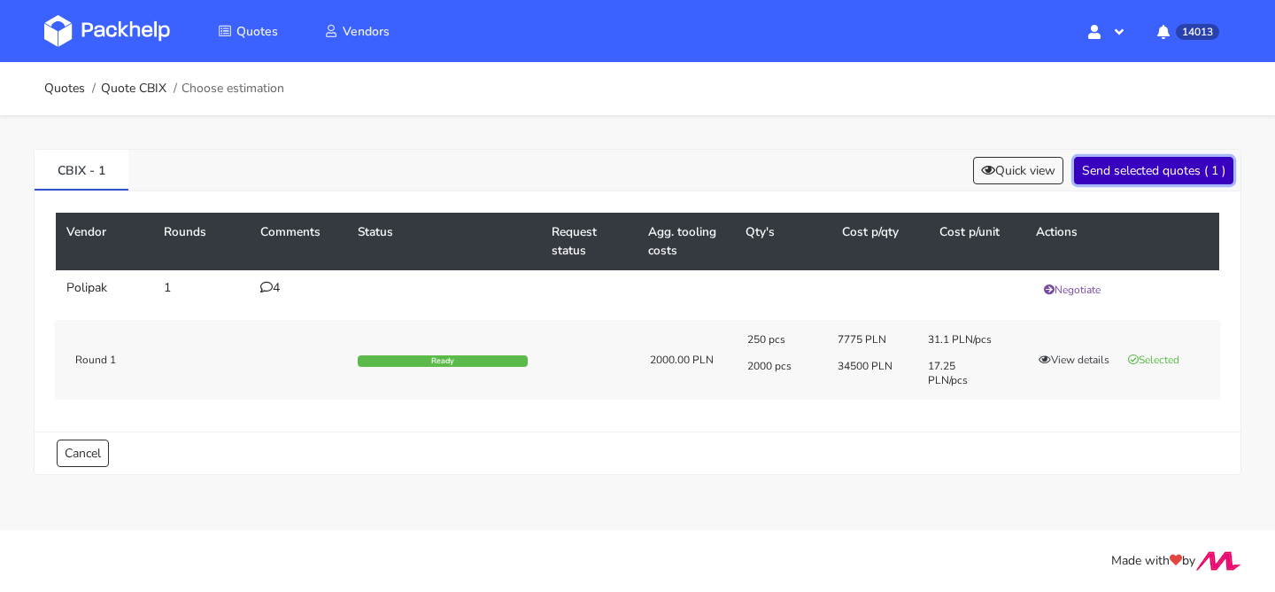
click at [1154, 167] on button "Send selected quotes ( 1 )" at bounding box center [1153, 170] width 159 height 27
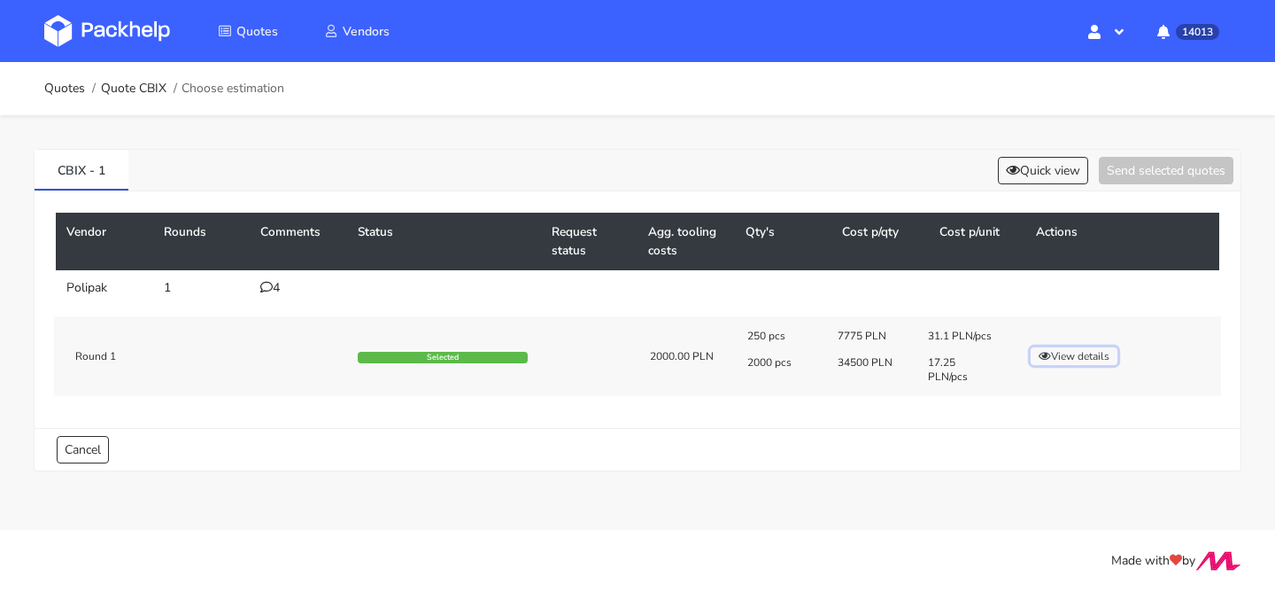
click at [1066, 356] on button "View details" at bounding box center [1074, 356] width 87 height 18
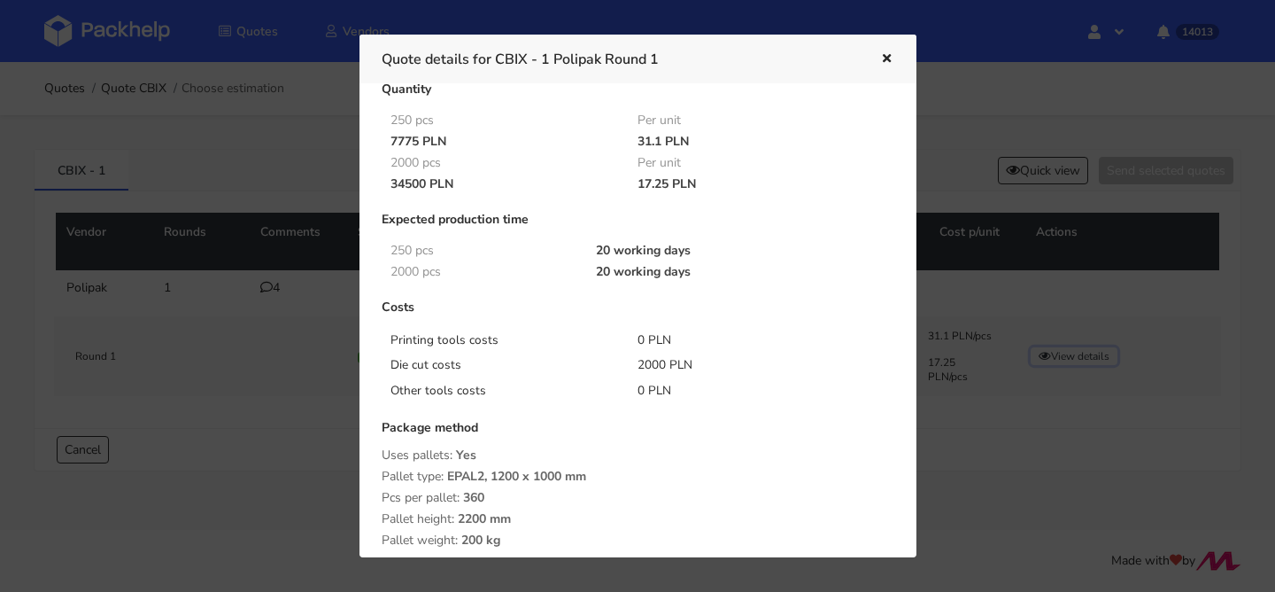
scroll to position [58, 0]
click at [218, 273] on div at bounding box center [637, 296] width 1275 height 592
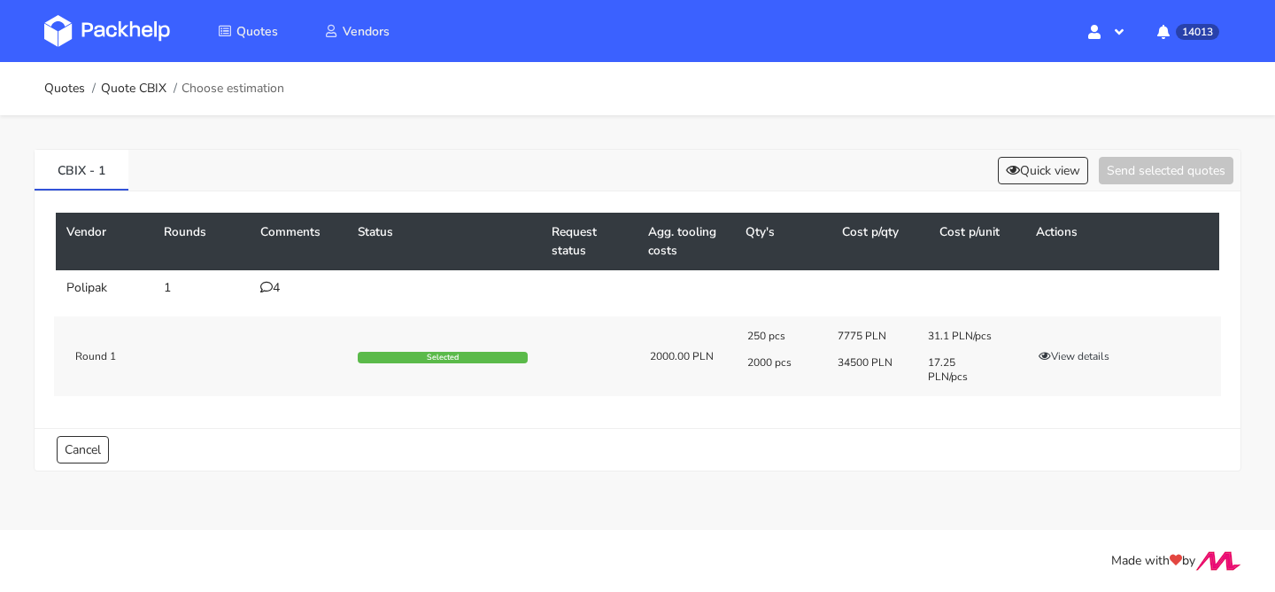
click at [282, 291] on div "4" at bounding box center [298, 288] width 76 height 14
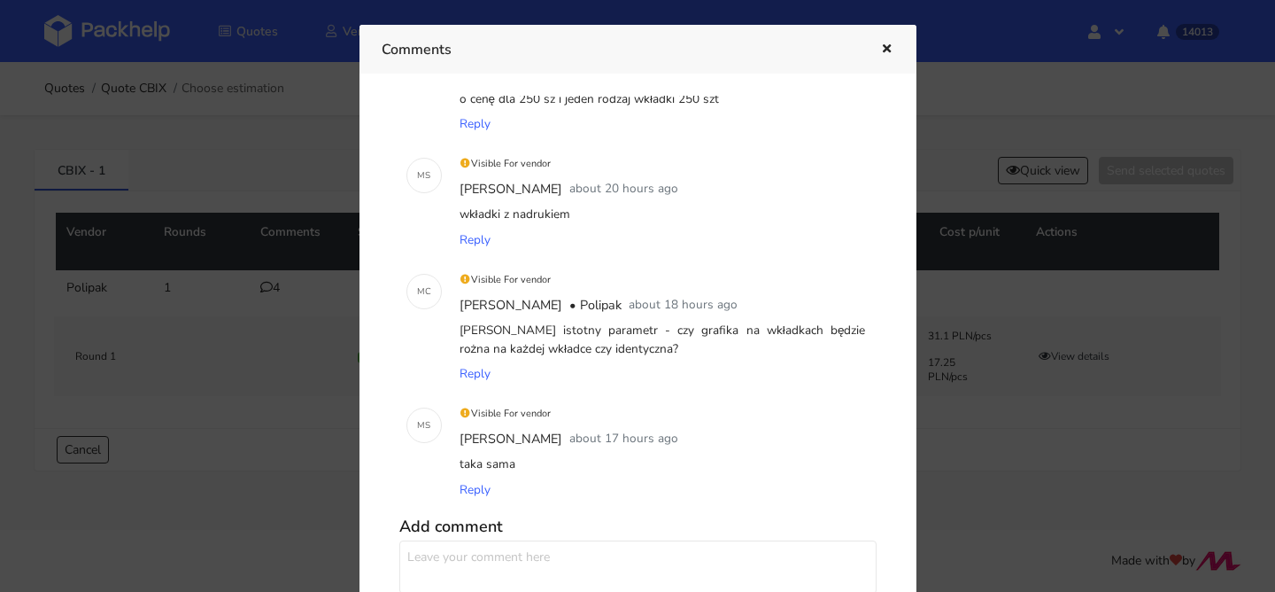
scroll to position [107, 0]
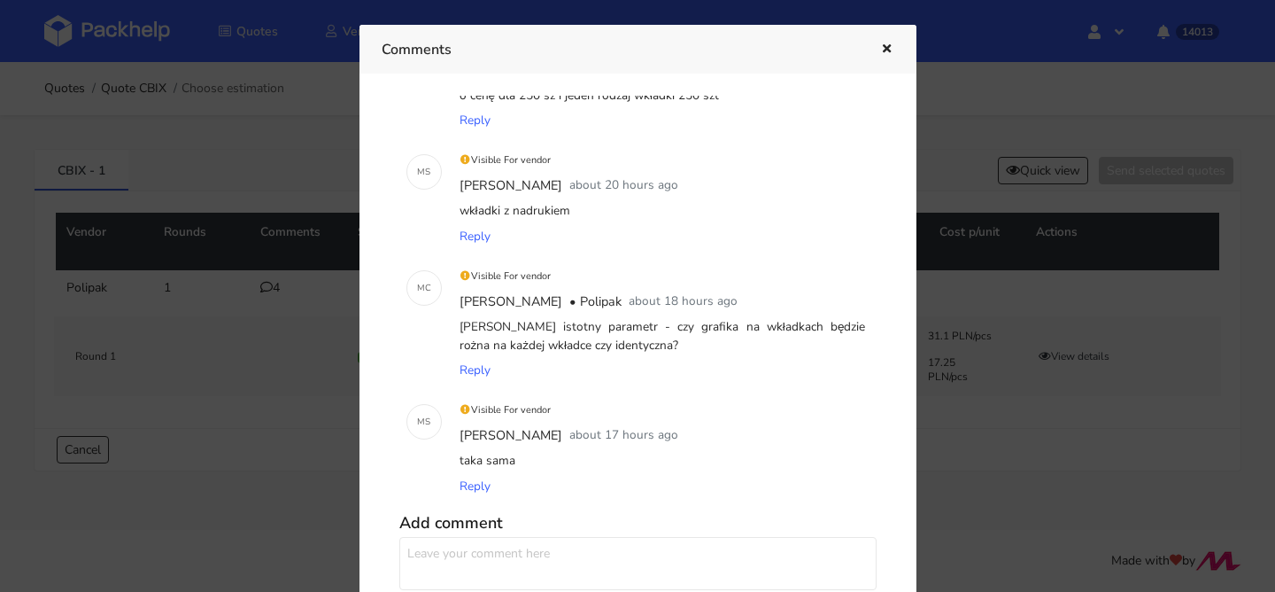
click at [880, 49] on icon "button" at bounding box center [887, 49] width 15 height 12
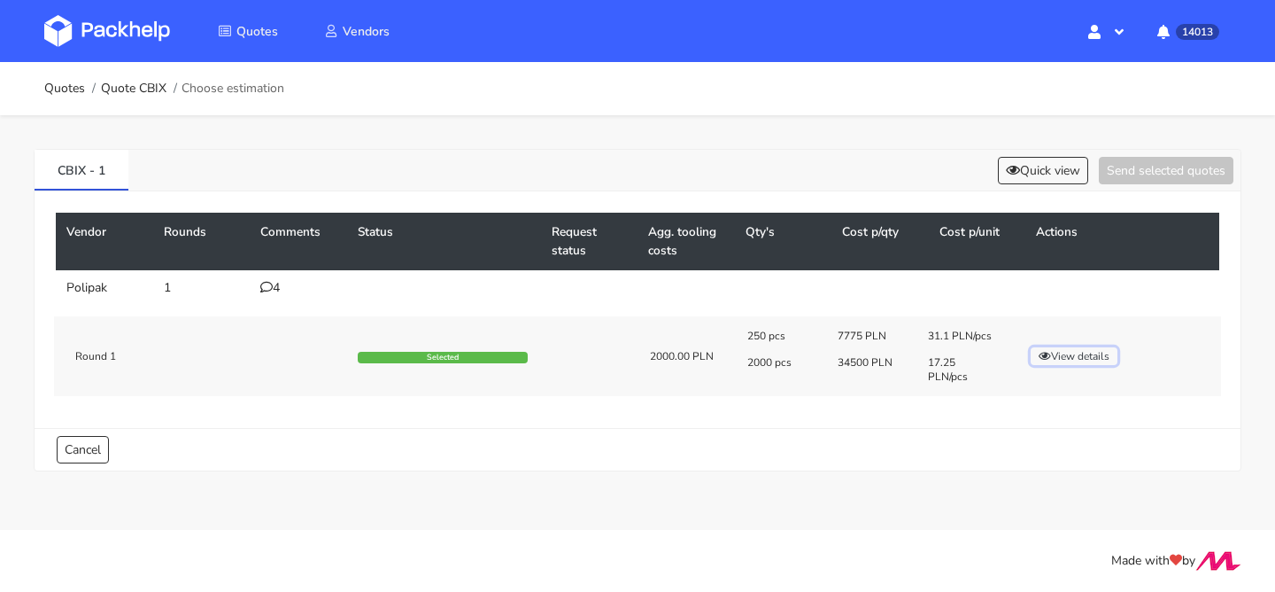
click at [1050, 356] on icon "button" at bounding box center [1045, 356] width 12 height 11
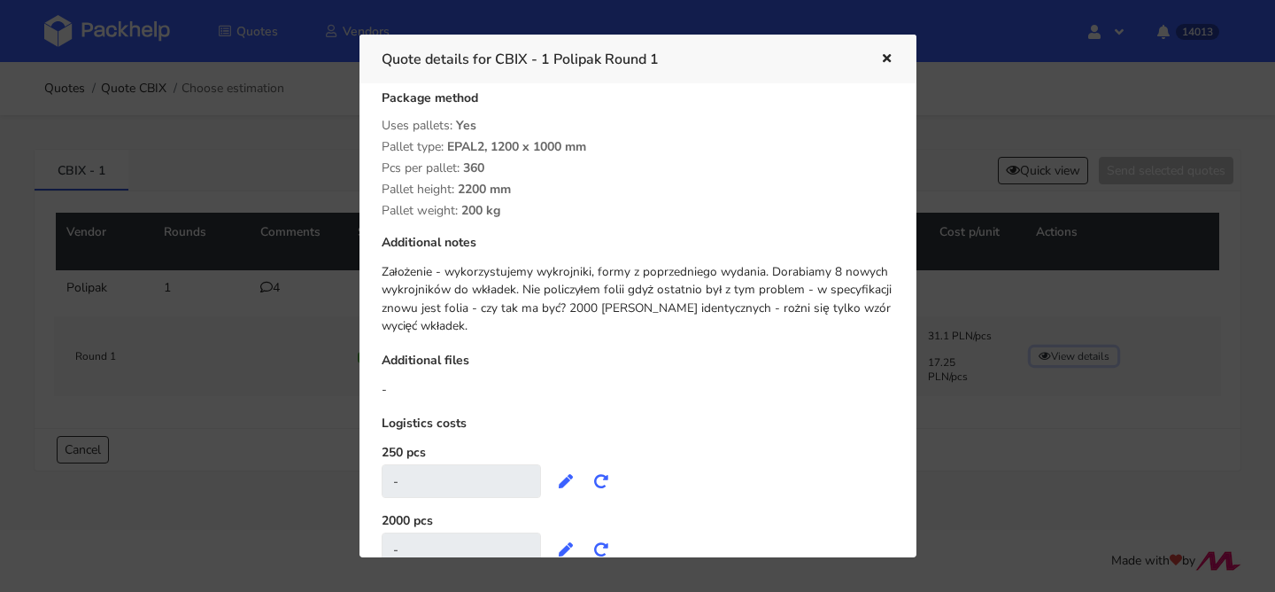
scroll to position [448, 0]
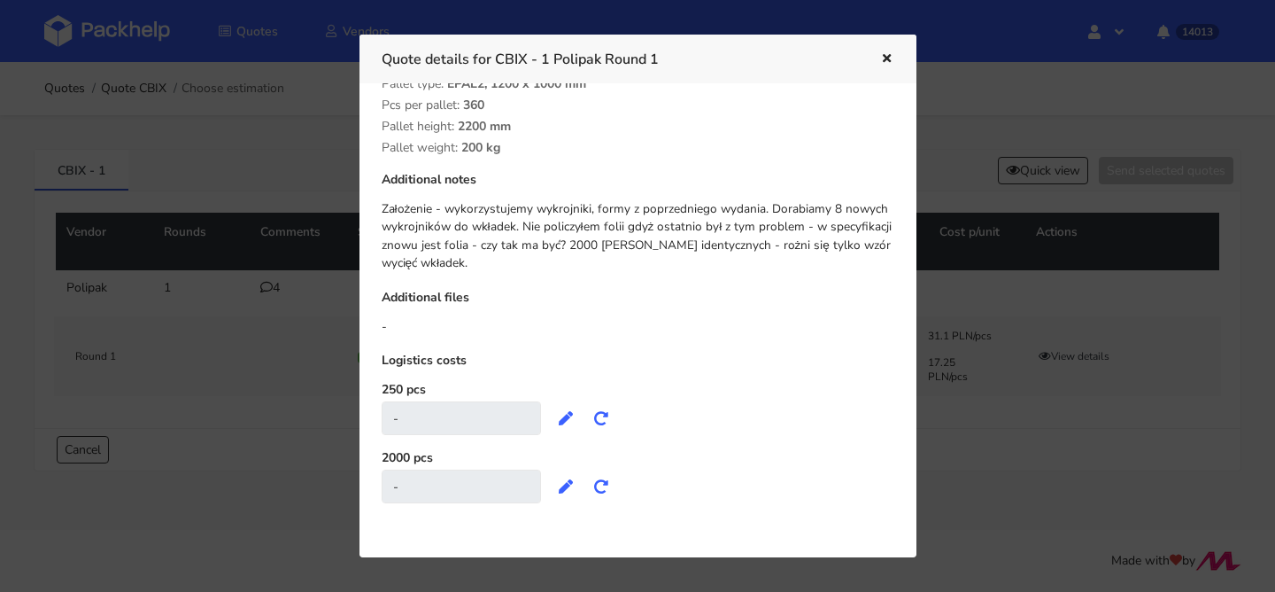
click at [882, 58] on icon "button" at bounding box center [887, 59] width 15 height 12
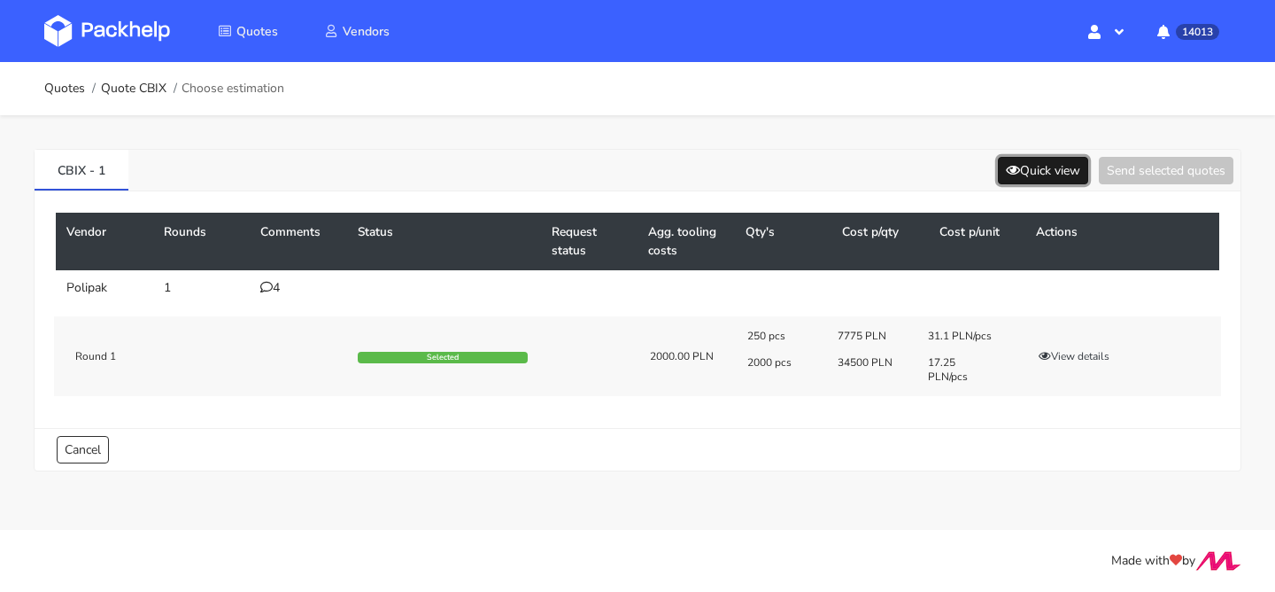
click at [1014, 168] on button "Quick view" at bounding box center [1043, 170] width 90 height 27
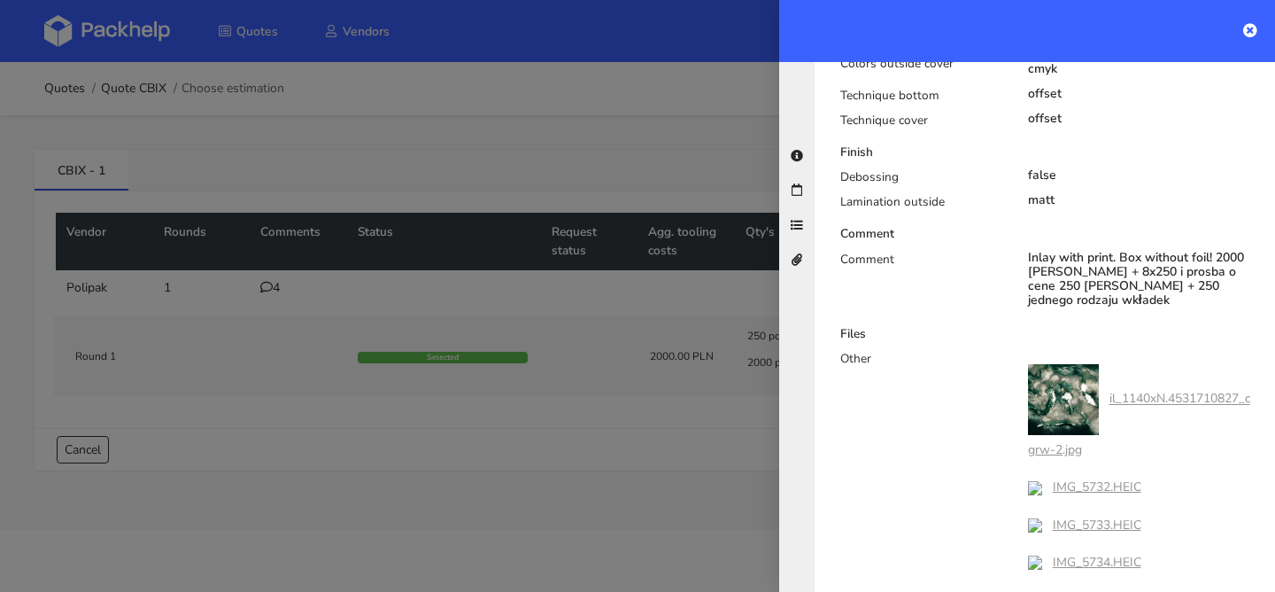
scroll to position [1027, 0]
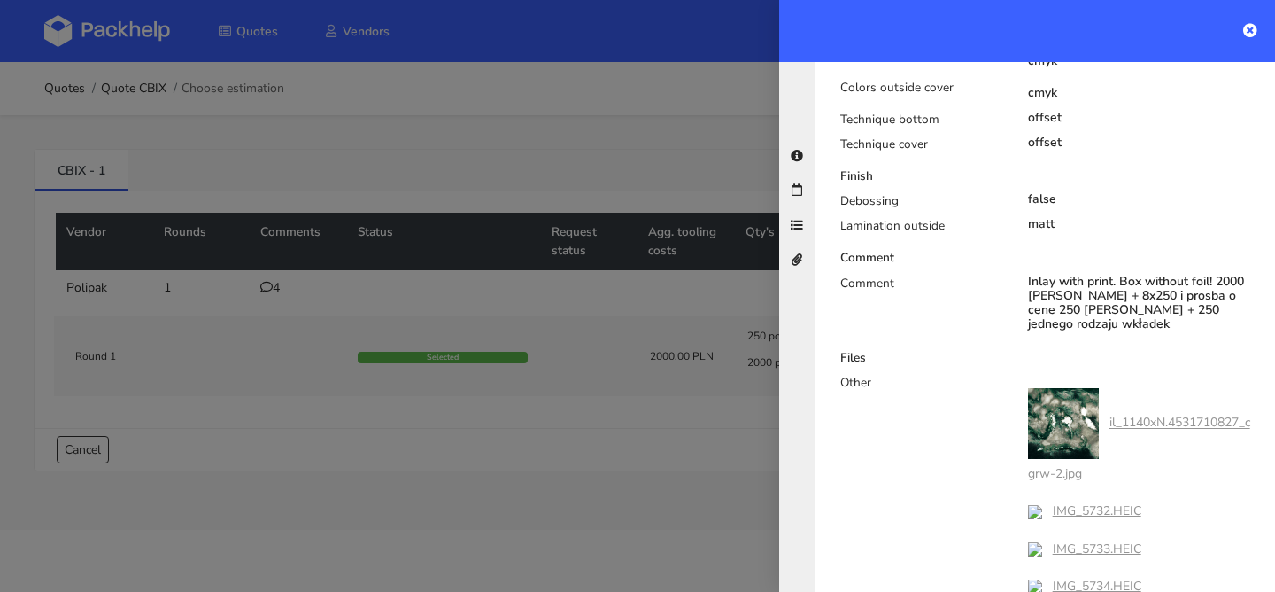
click at [646, 205] on div at bounding box center [637, 296] width 1275 height 592
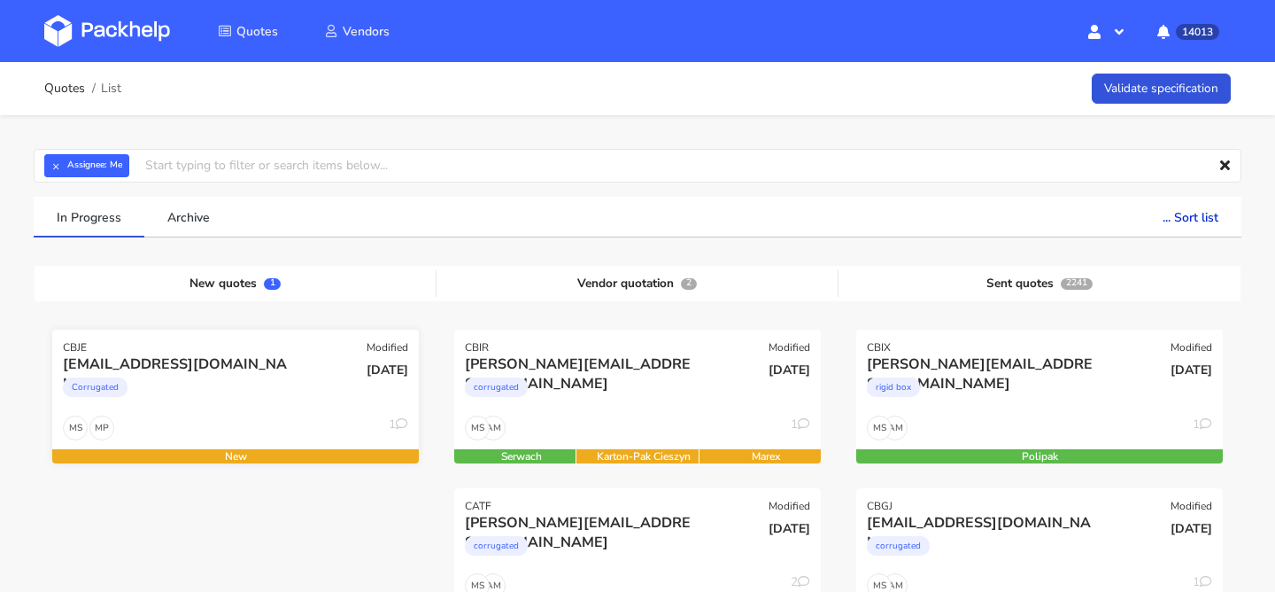
click at [215, 406] on div "Corrugated" at bounding box center [180, 391] width 235 height 35
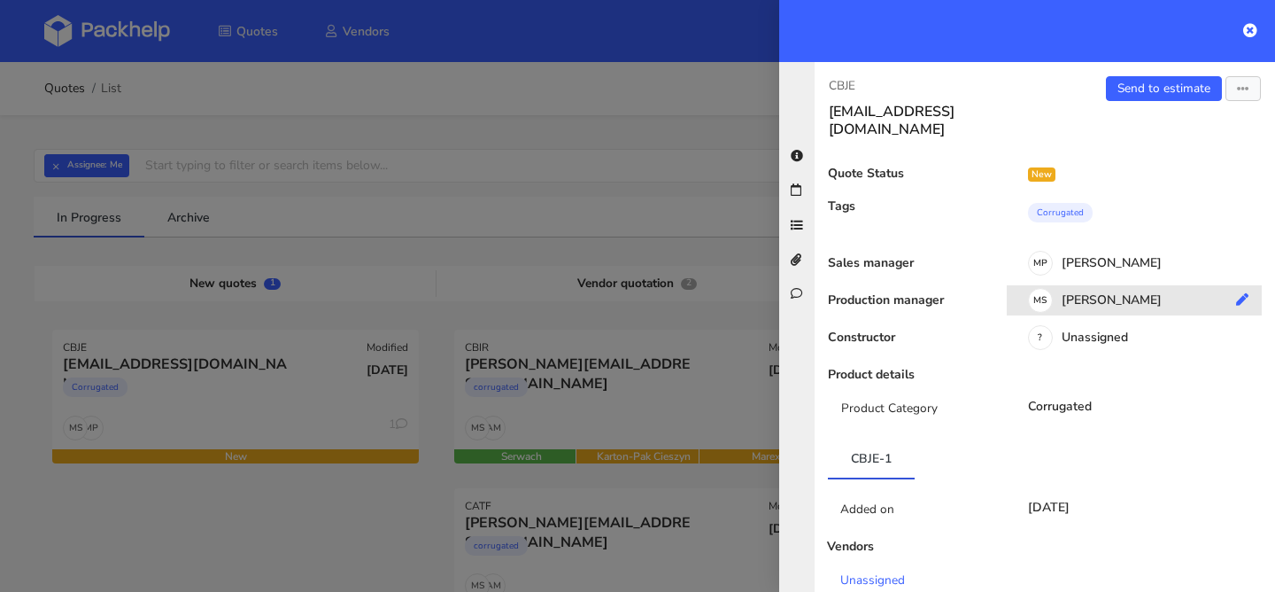
click at [1117, 293] on div "[PERSON_NAME]" at bounding box center [1141, 302] width 268 height 19
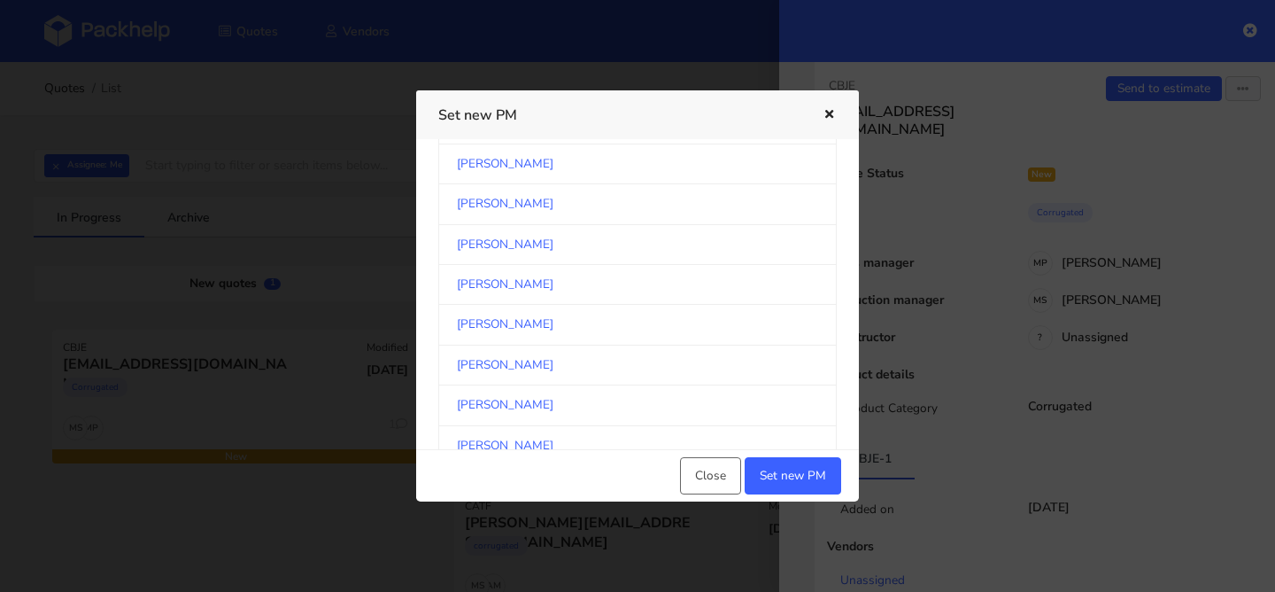
scroll to position [261, 0]
click at [545, 244] on link "[PERSON_NAME]" at bounding box center [637, 242] width 399 height 40
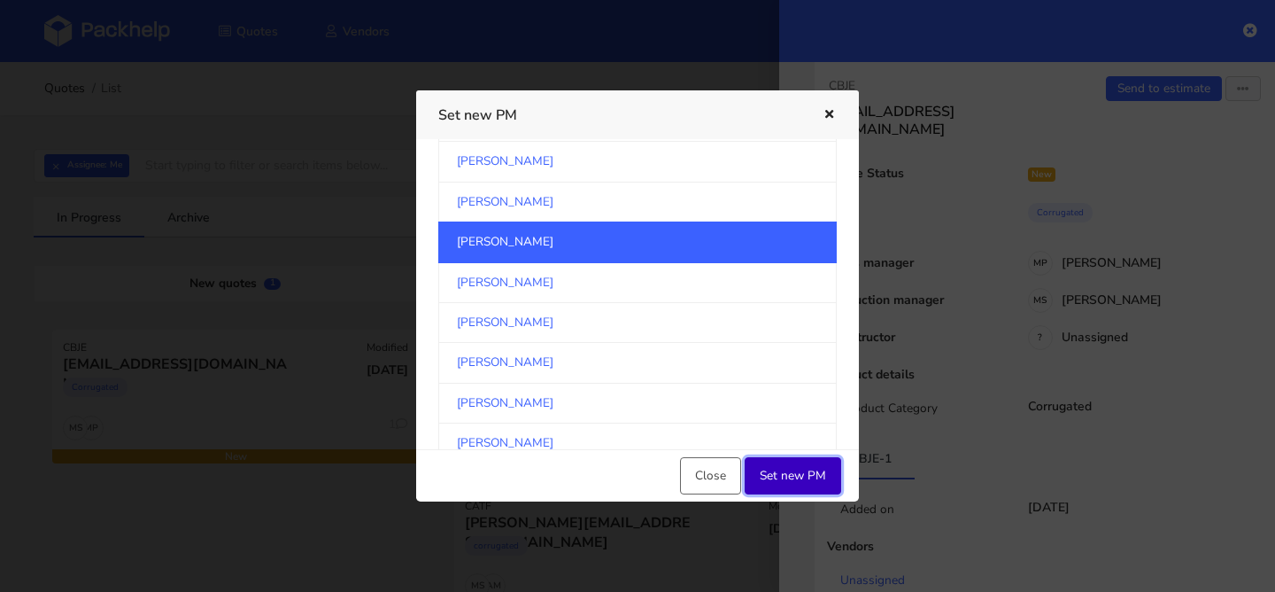
click at [790, 475] on button "Set new PM" at bounding box center [793, 475] width 97 height 37
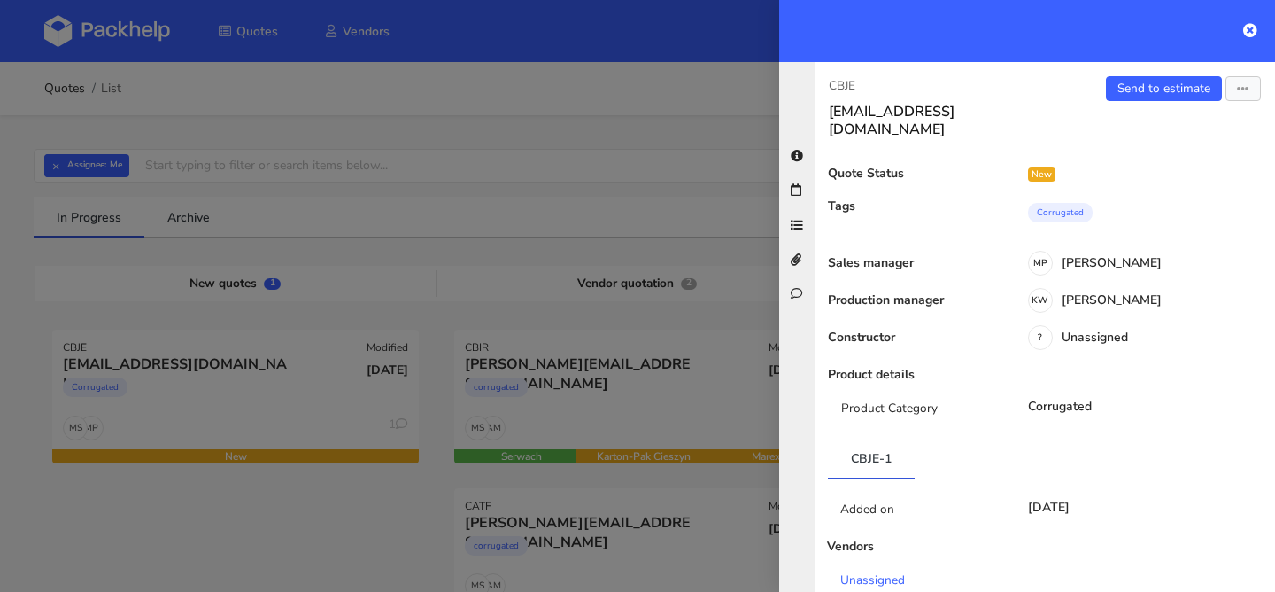
click at [375, 492] on div at bounding box center [637, 296] width 1275 height 592
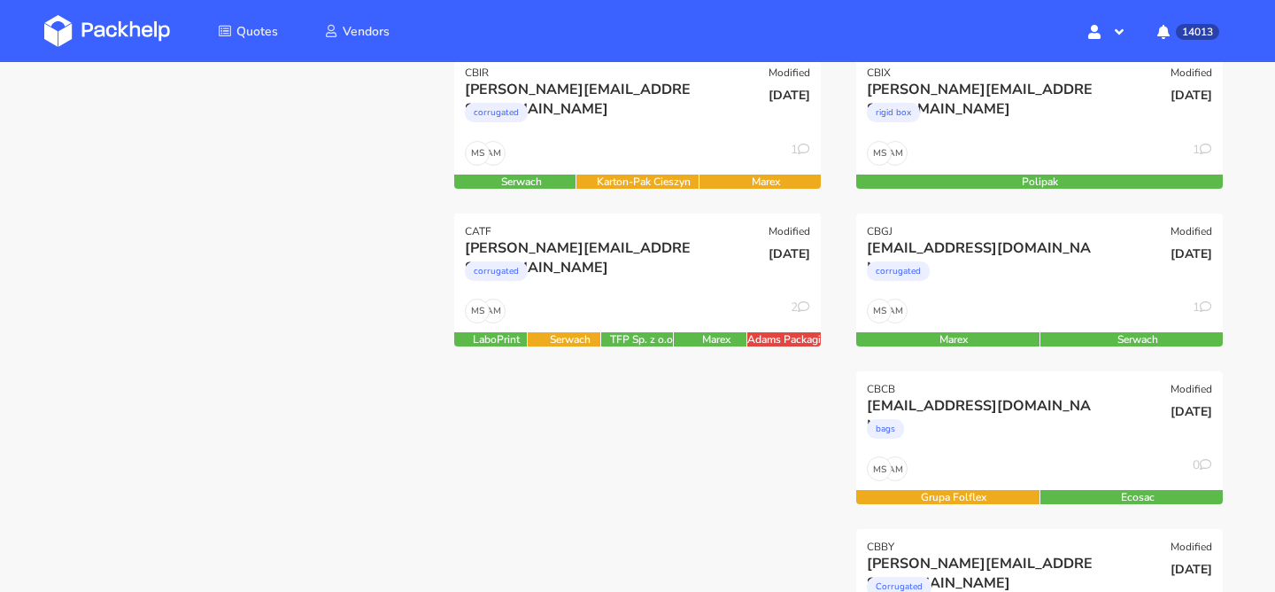
scroll to position [279, 0]
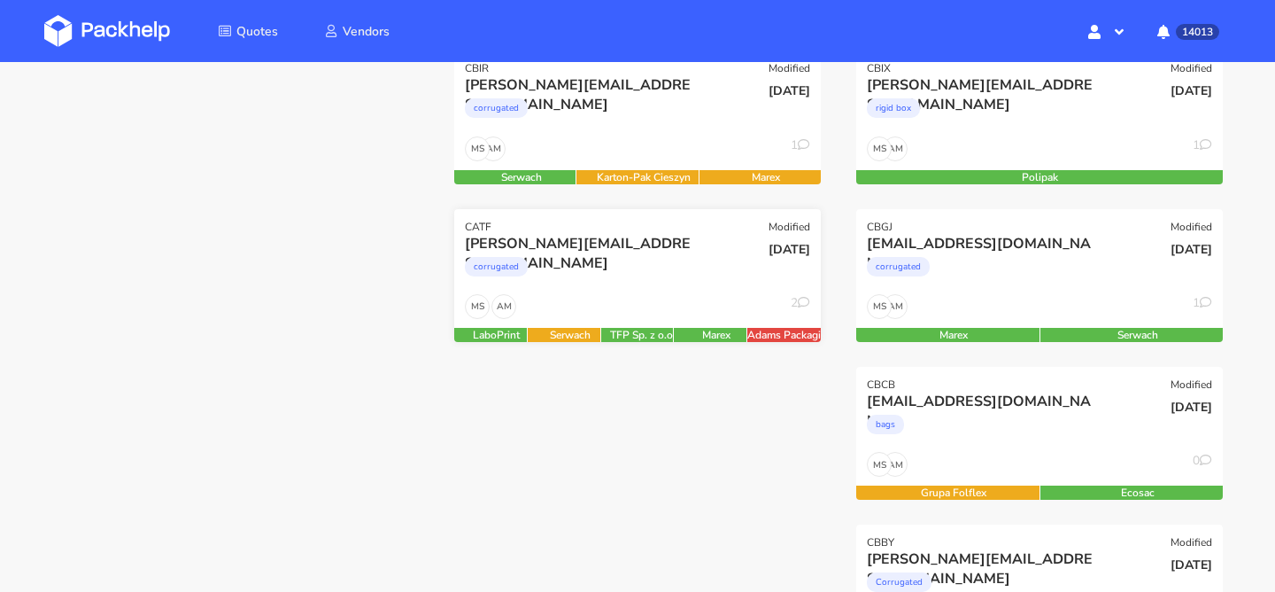
click at [634, 262] on div "corrugated" at bounding box center [582, 270] width 235 height 35
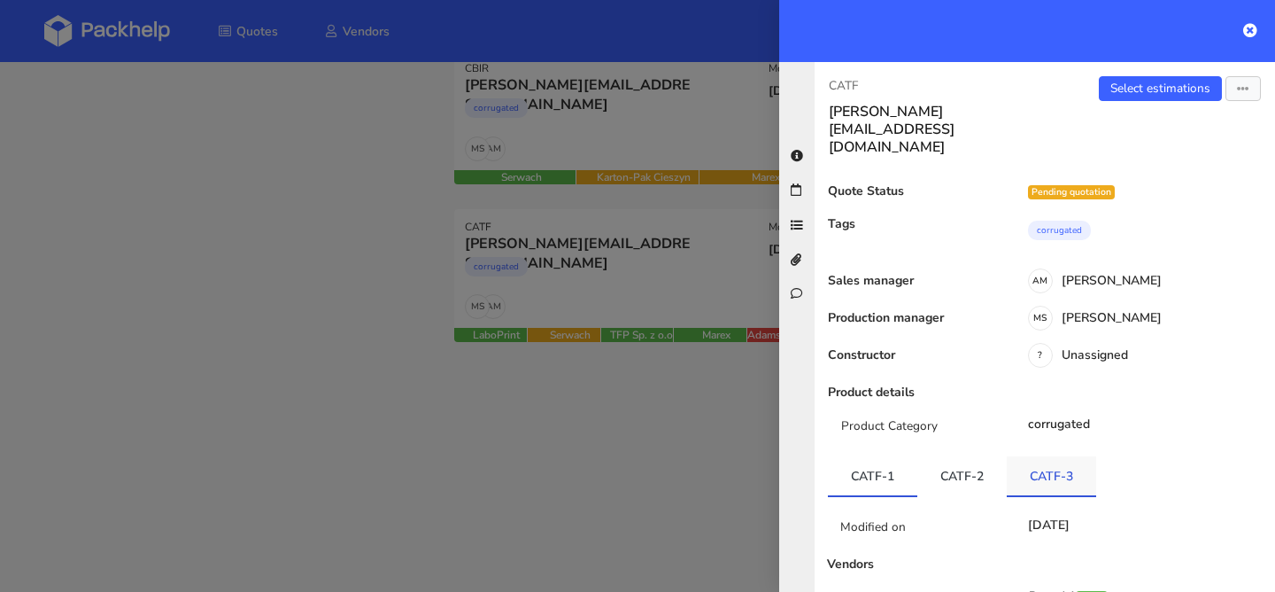
click at [1055, 456] on link "CATF-3" at bounding box center [1051, 475] width 89 height 39
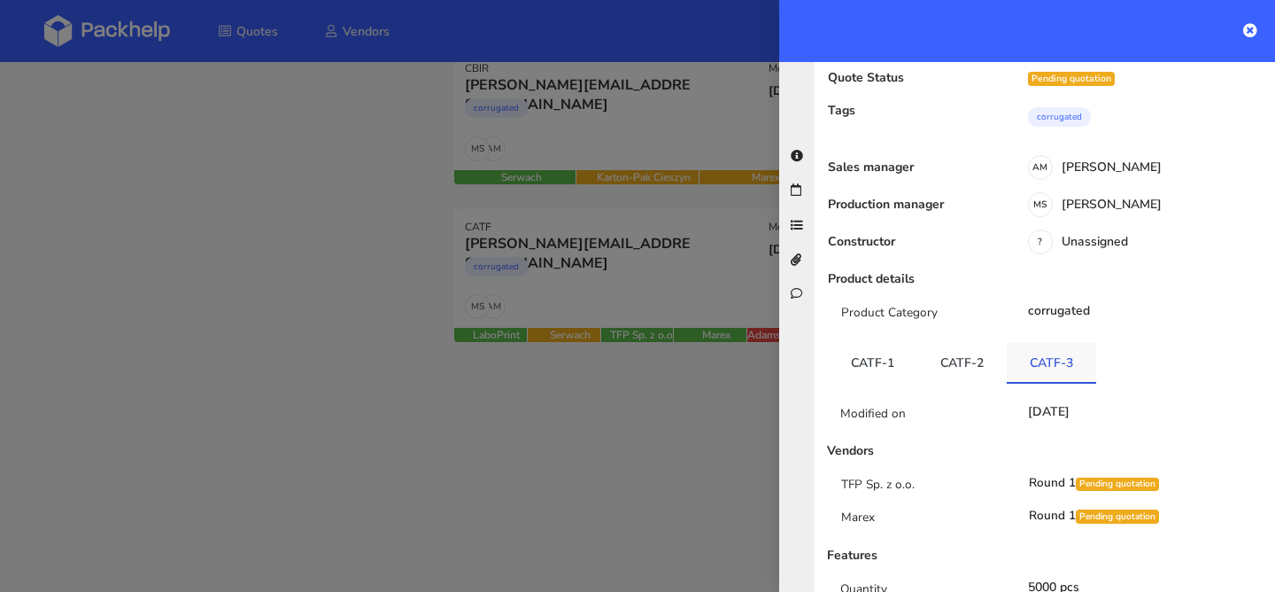
scroll to position [117, 0]
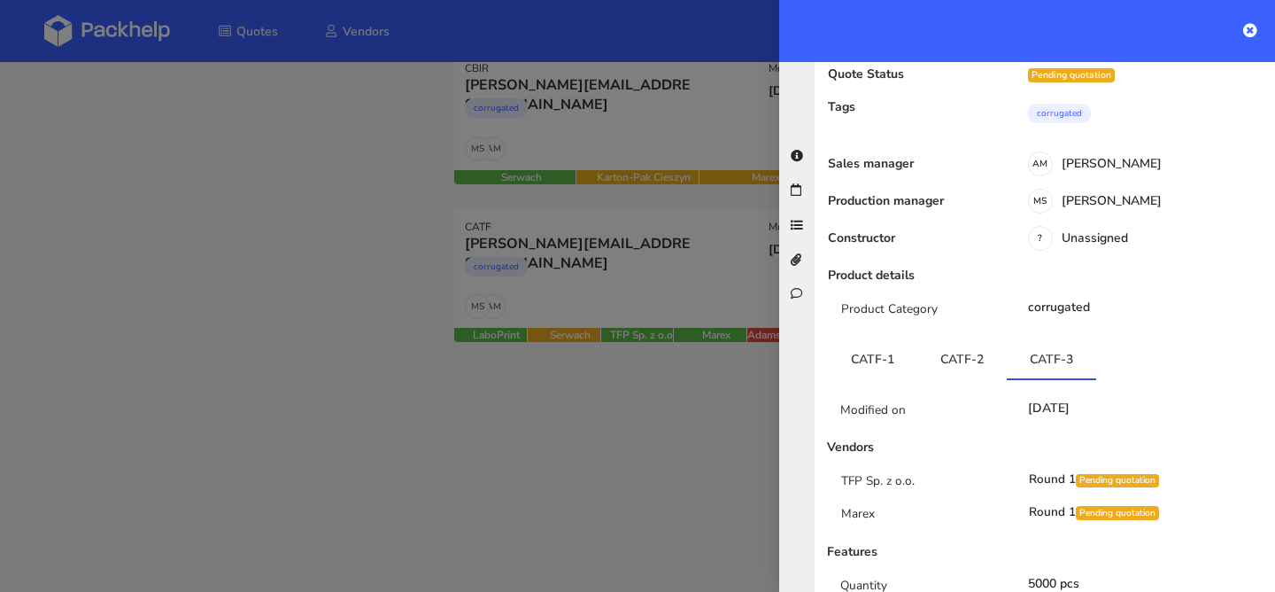
click at [606, 308] on div at bounding box center [637, 296] width 1275 height 592
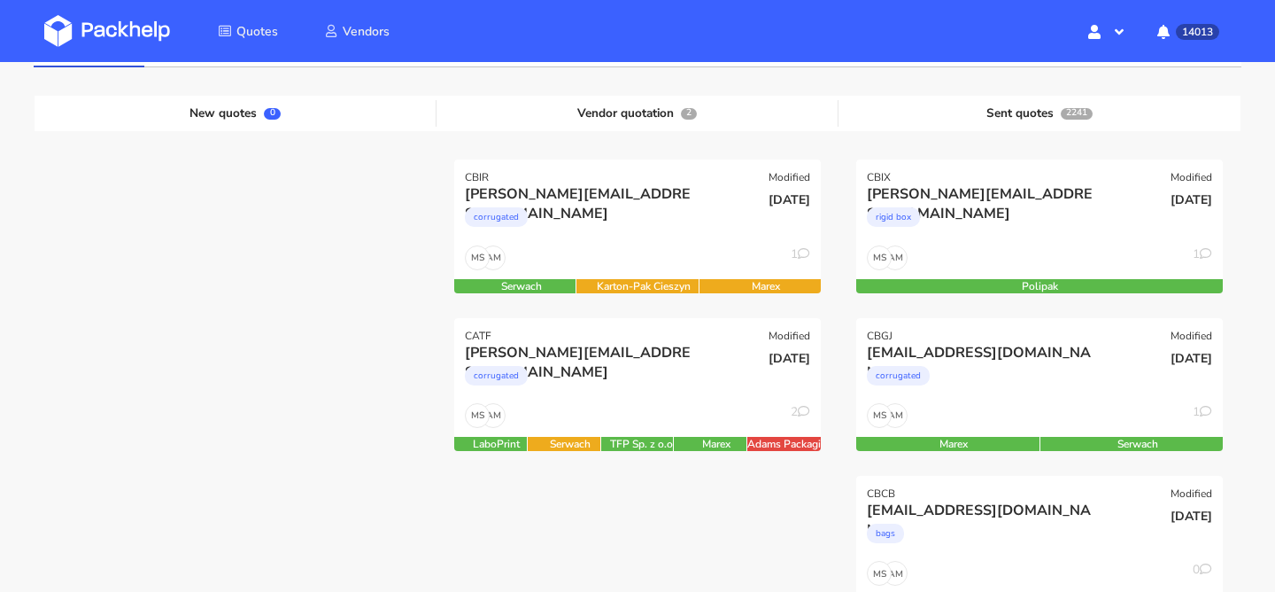
scroll to position [168, 0]
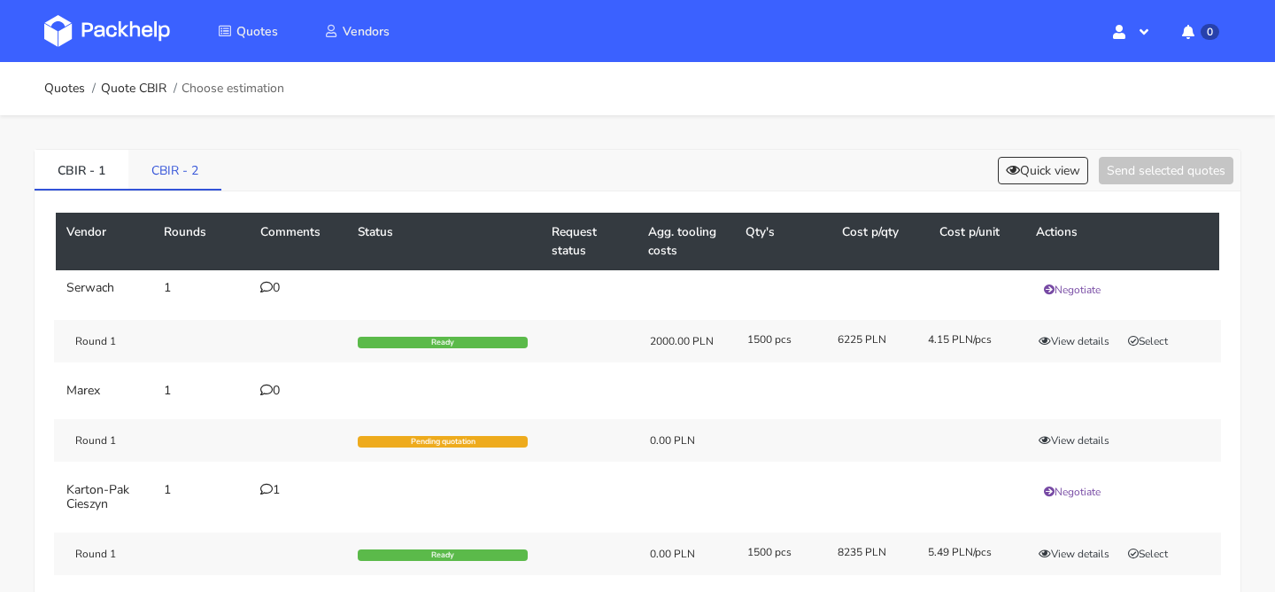
click at [190, 163] on link "CBIR - 2" at bounding box center [174, 169] width 93 height 39
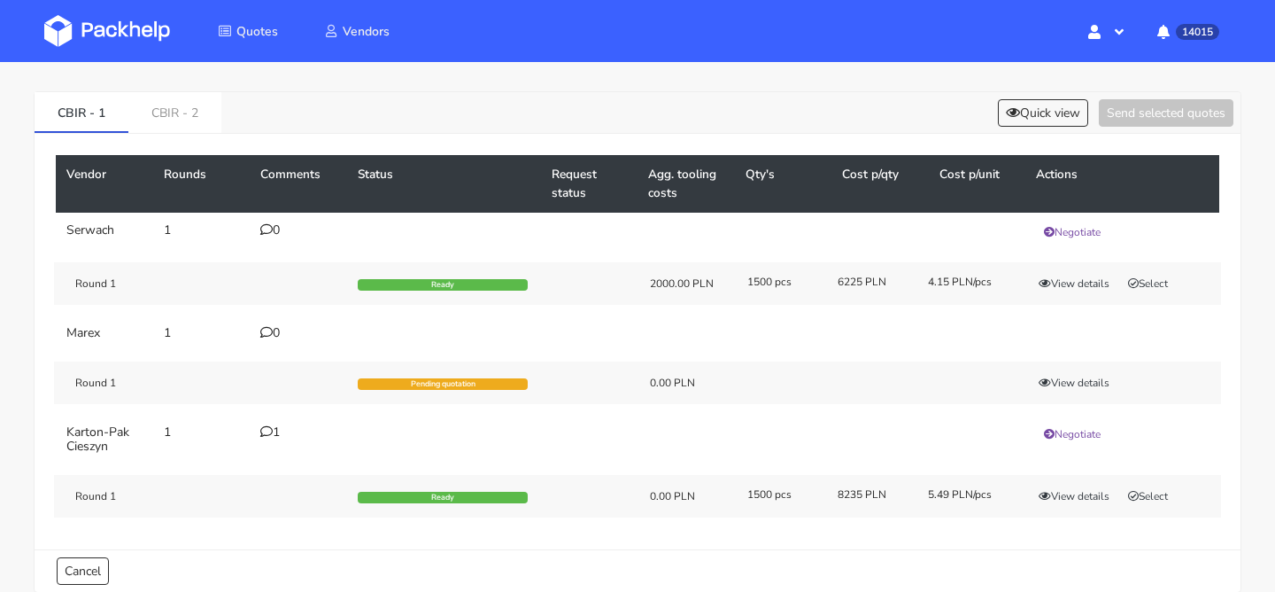
scroll to position [70, 0]
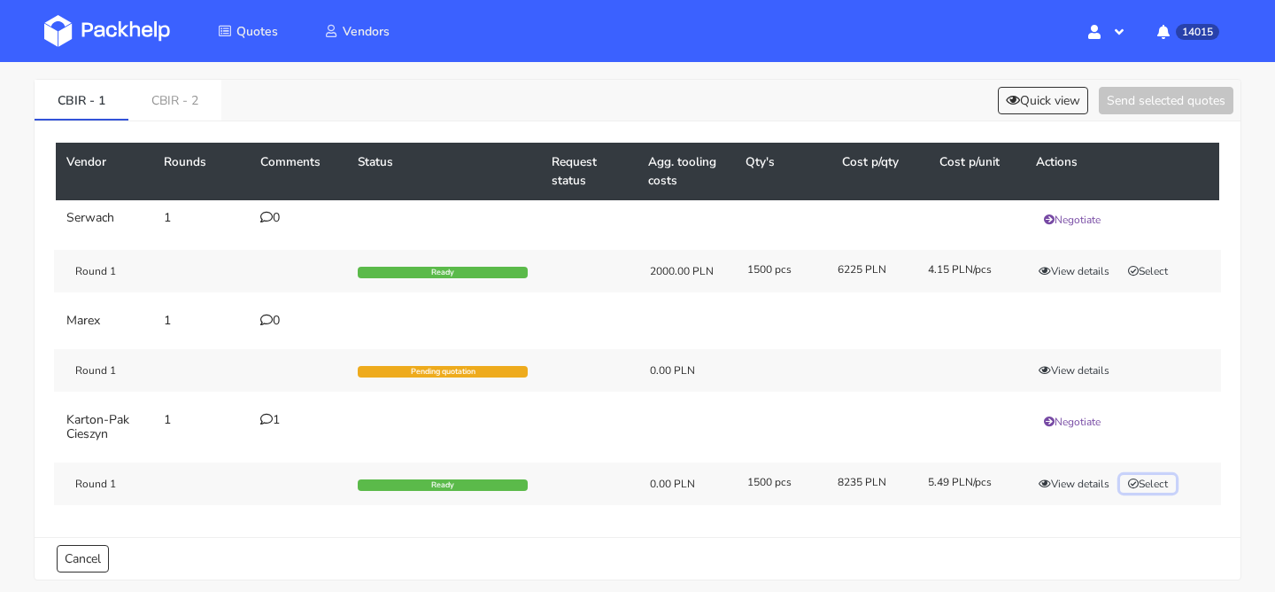
click at [1147, 483] on button "Select" at bounding box center [1148, 484] width 56 height 18
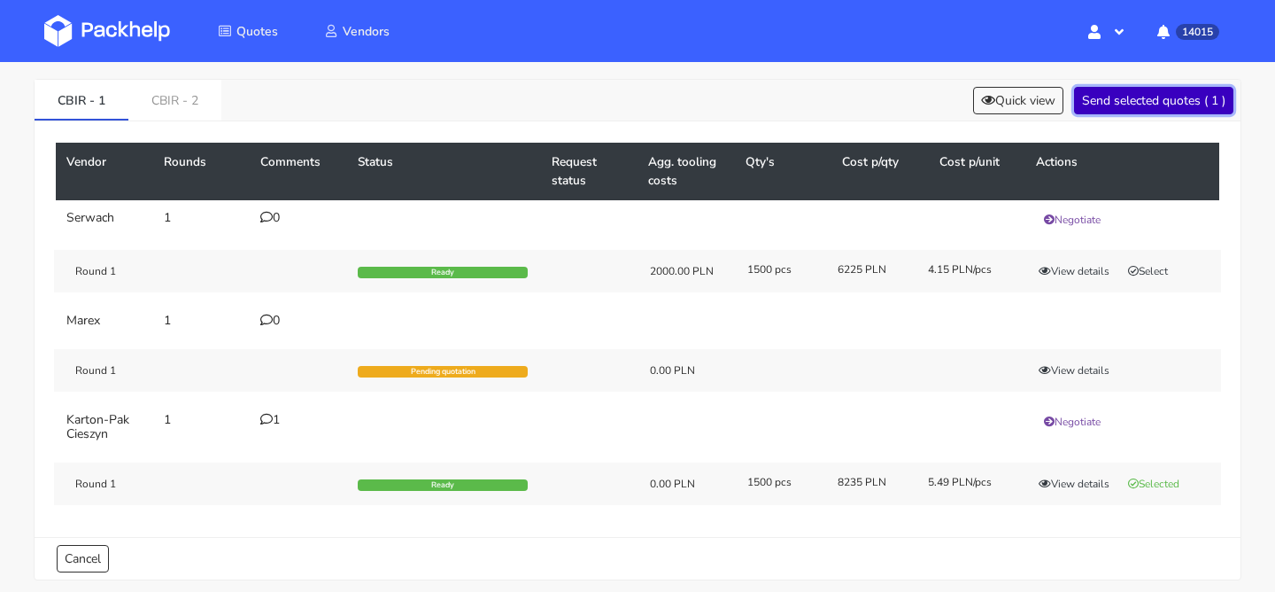
click at [1156, 111] on button "Send selected quotes ( 1 )" at bounding box center [1153, 100] width 159 height 27
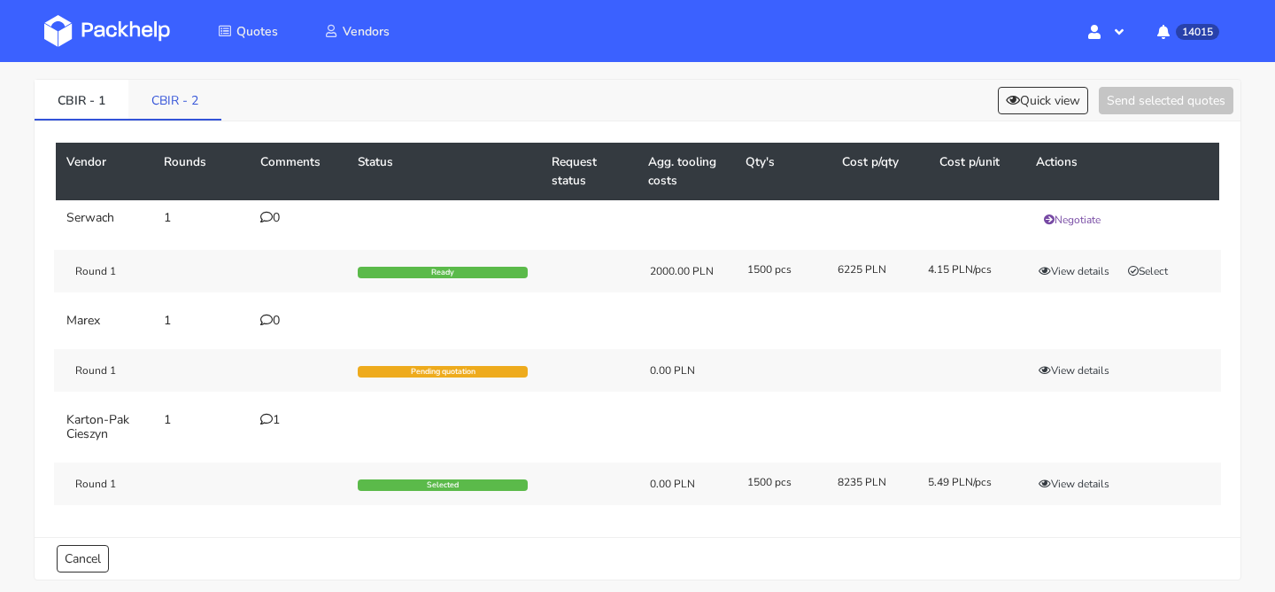
click at [198, 111] on link "CBIR - 2" at bounding box center [174, 99] width 93 height 39
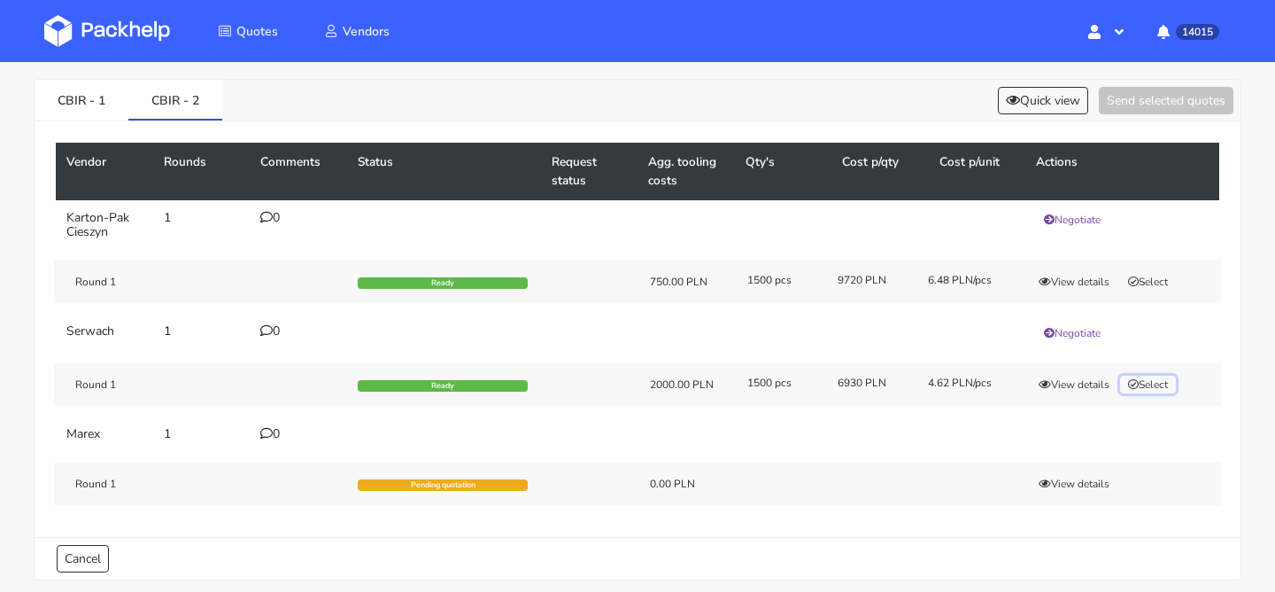
click at [1144, 378] on button "Select" at bounding box center [1148, 385] width 56 height 18
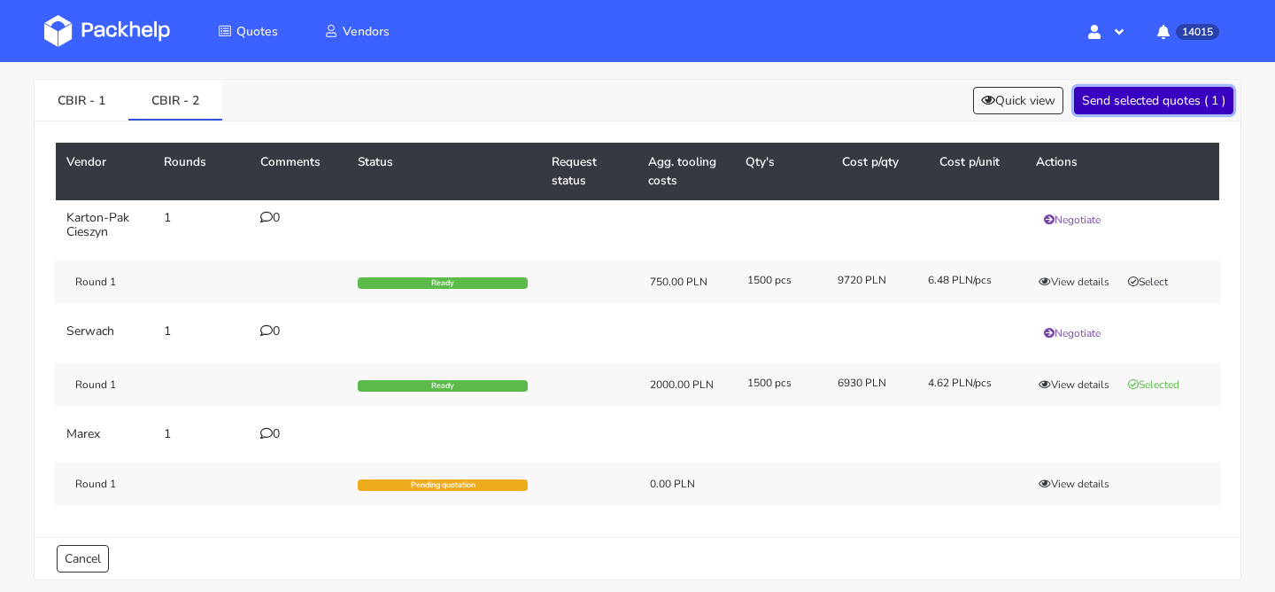
click at [1115, 105] on button "Send selected quotes ( 1 )" at bounding box center [1153, 100] width 159 height 27
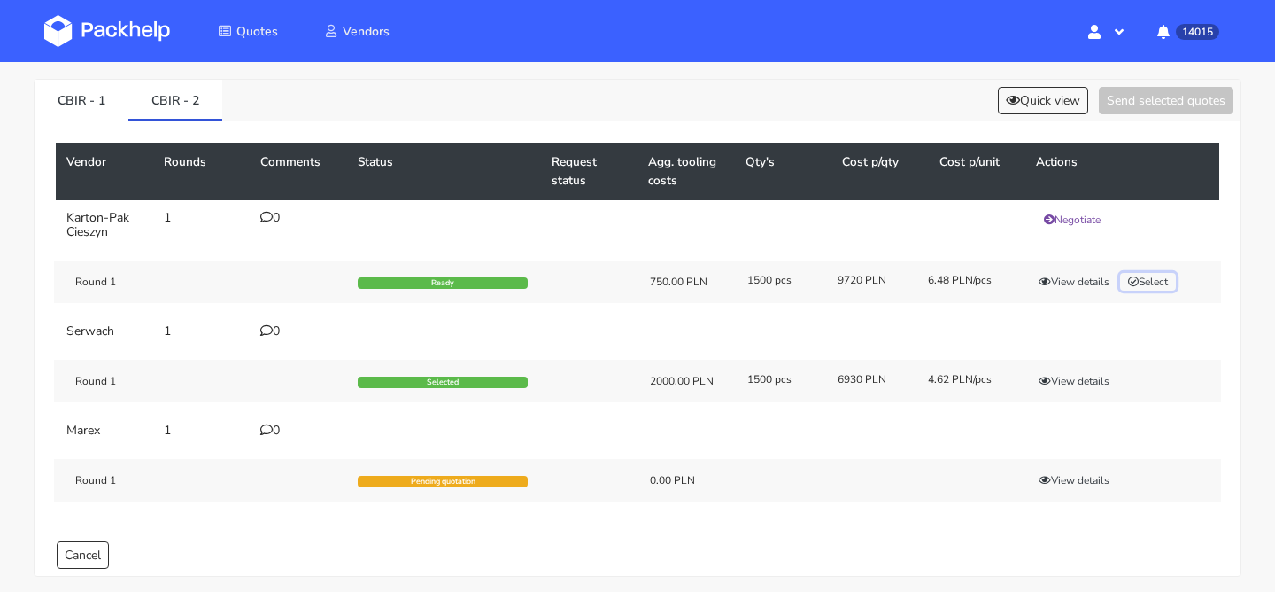
click at [1139, 276] on icon "button" at bounding box center [1133, 281] width 11 height 11
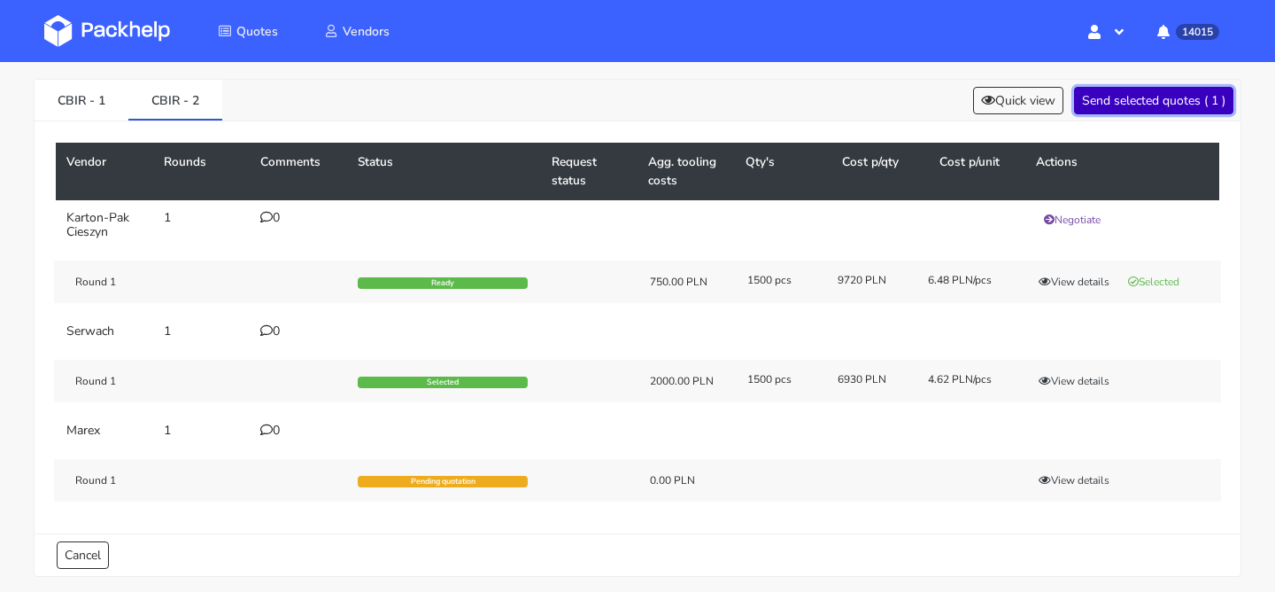
click at [1145, 107] on button "Send selected quotes ( 1 )" at bounding box center [1153, 100] width 159 height 27
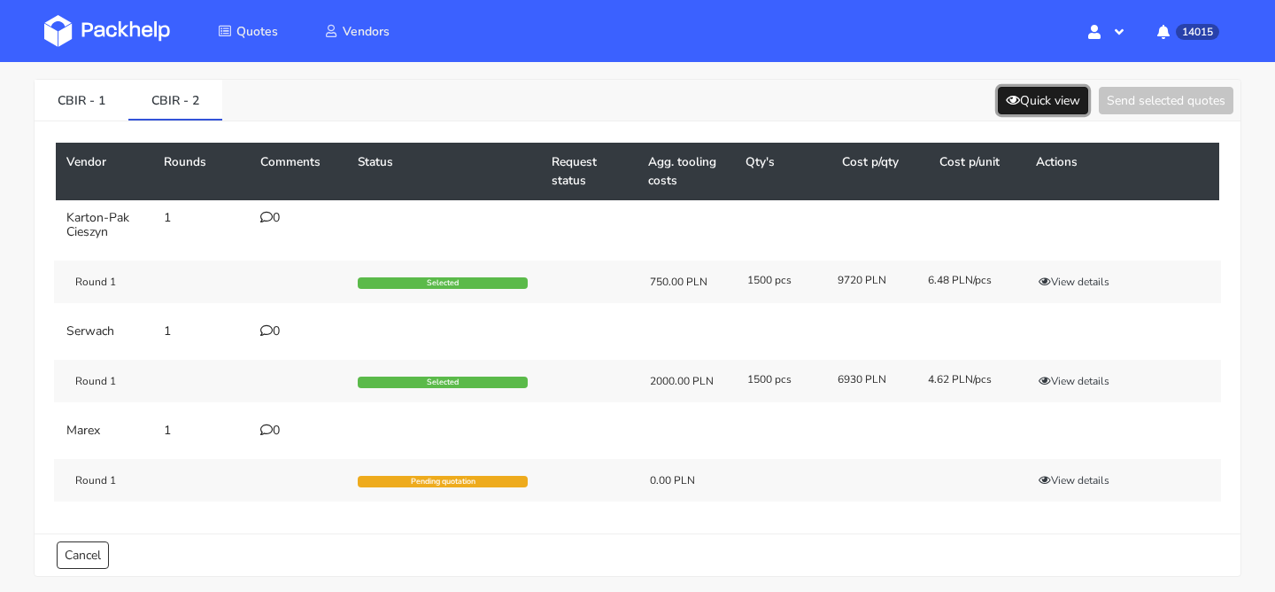
click at [1032, 103] on button "Quick view" at bounding box center [1043, 100] width 90 height 27
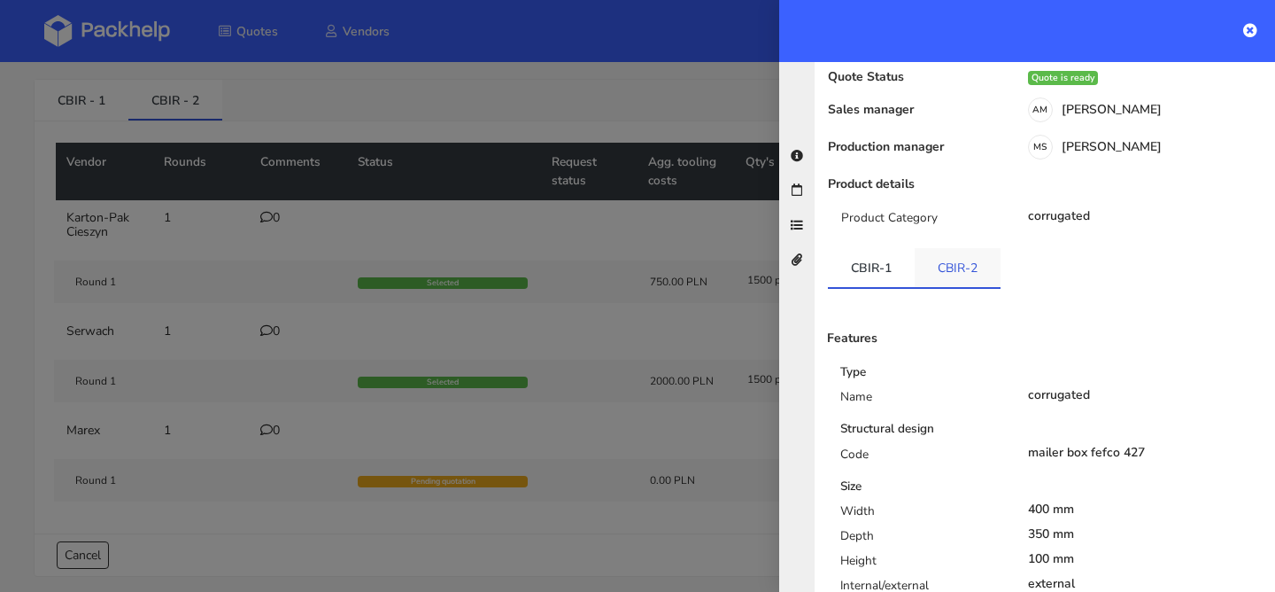
click at [953, 248] on link "CBIR-2" at bounding box center [958, 267] width 86 height 39
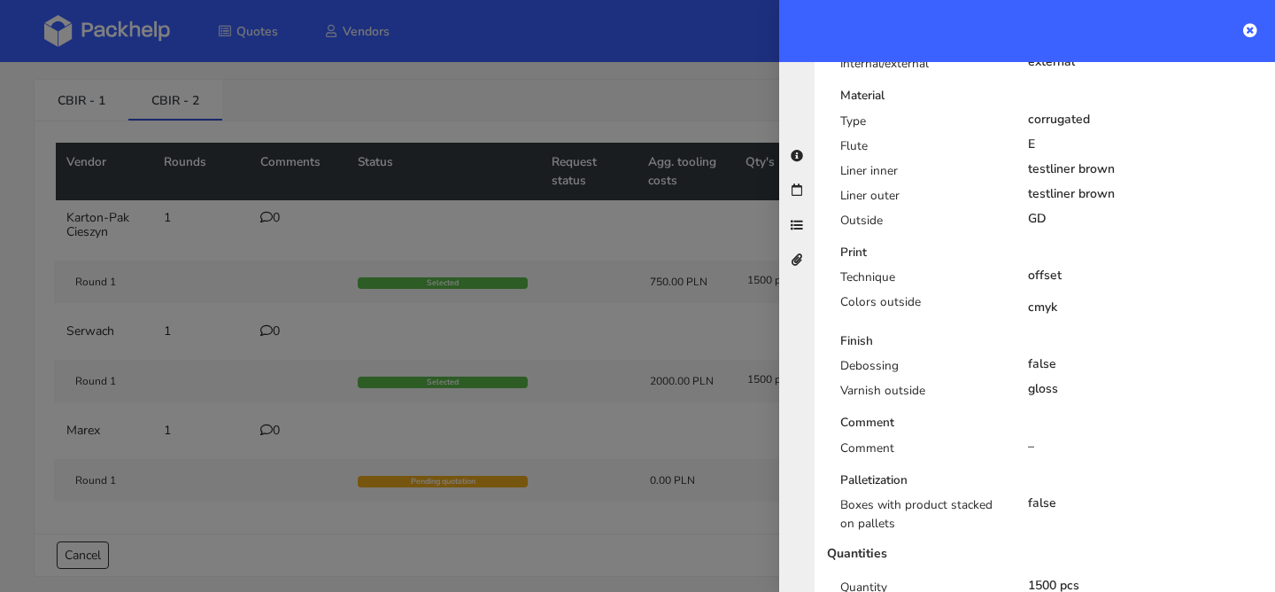
scroll to position [736, 0]
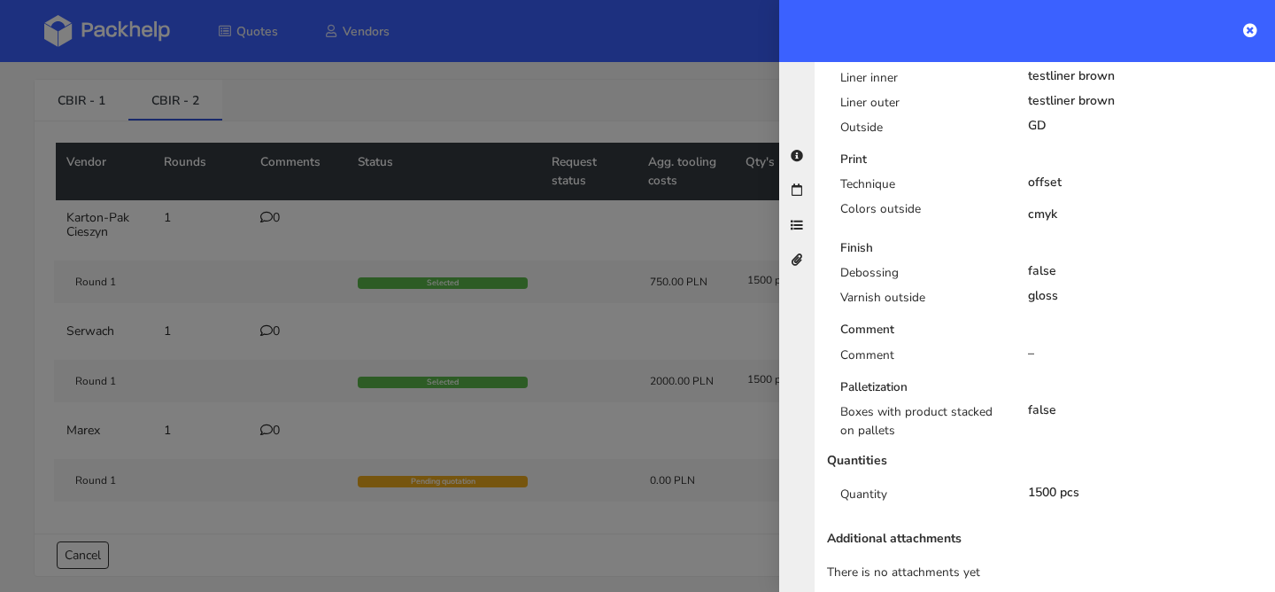
click at [523, 322] on div at bounding box center [637, 296] width 1275 height 592
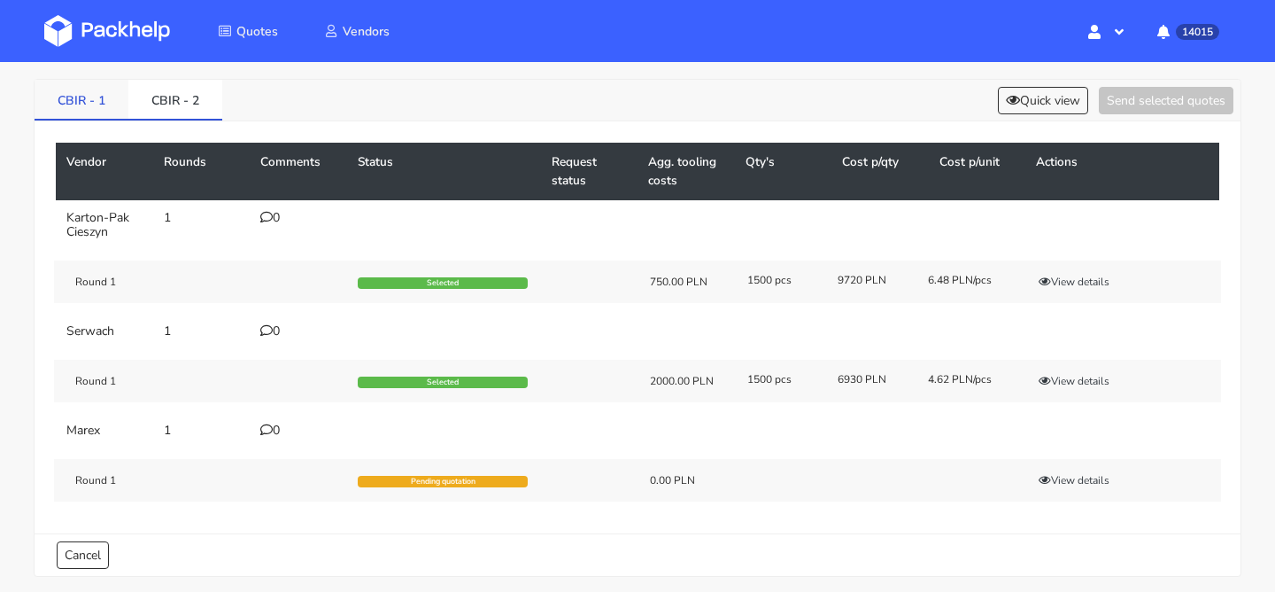
click at [105, 109] on link "CBIR - 1" at bounding box center [82, 99] width 94 height 39
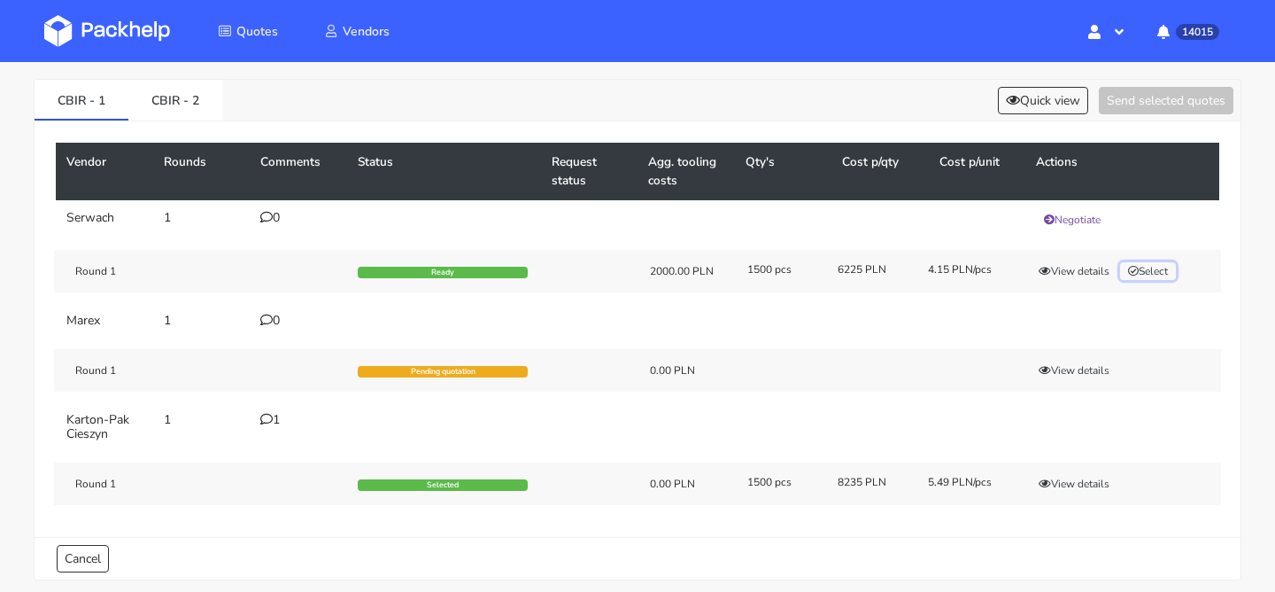
click at [1160, 277] on button "Select" at bounding box center [1148, 271] width 56 height 18
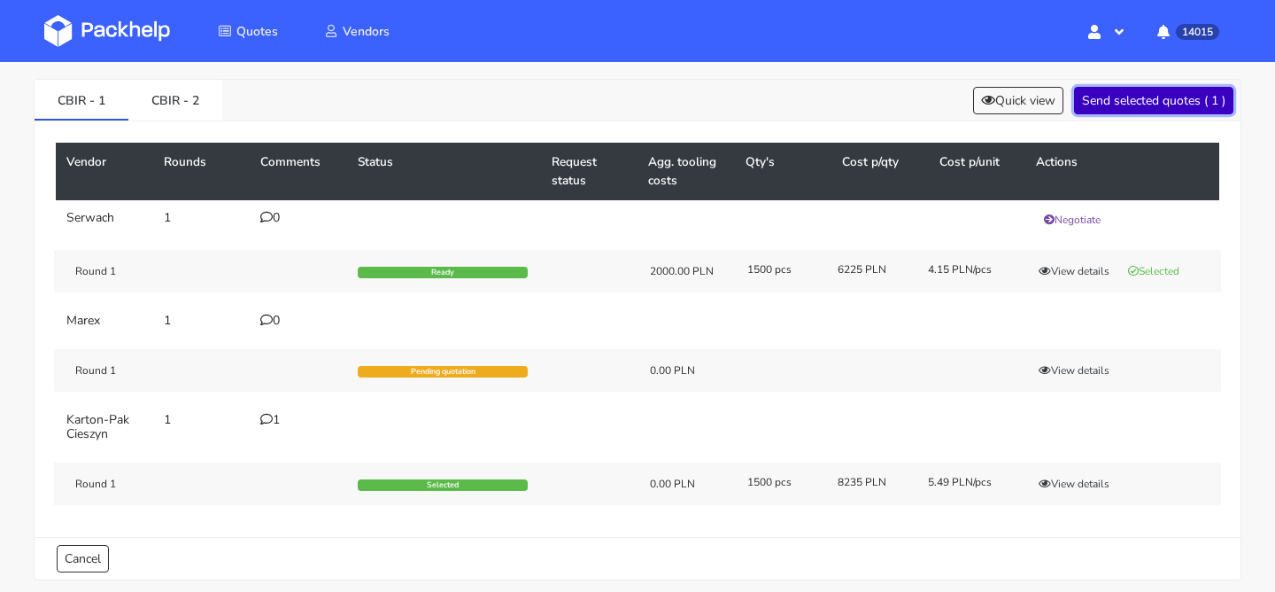
click at [1161, 109] on button "Send selected quotes ( 1 )" at bounding box center [1153, 100] width 159 height 27
